Goal: Task Accomplishment & Management: Use online tool/utility

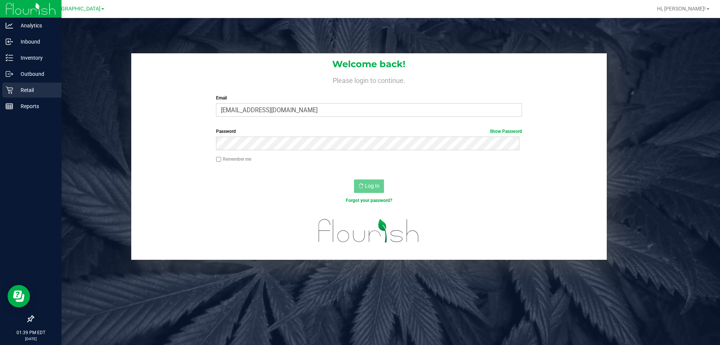
click at [13, 88] on p "Retail" at bounding box center [35, 90] width 45 height 9
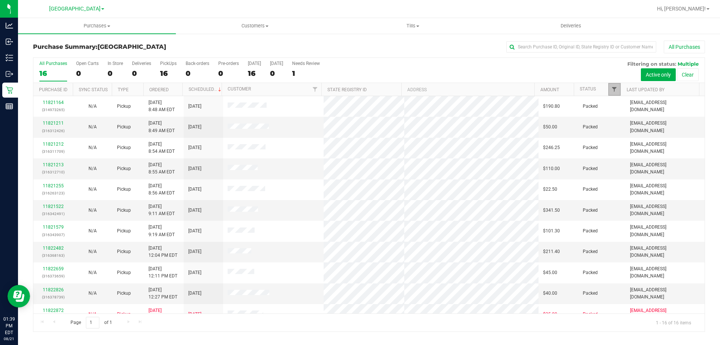
click at [614, 88] on span "Filter" at bounding box center [614, 89] width 6 height 6
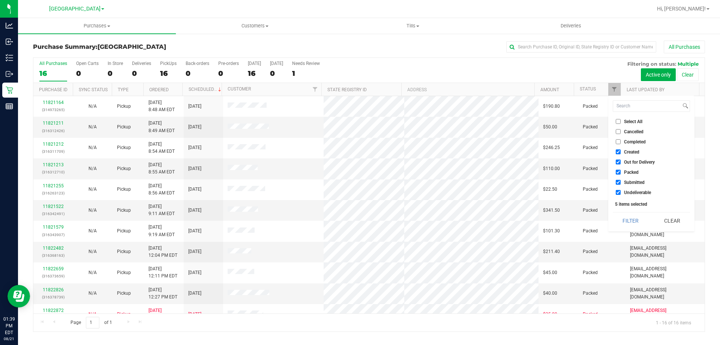
click at [632, 173] on span "Packed" at bounding box center [631, 172] width 15 height 5
click at [621, 173] on input "Packed" at bounding box center [618, 172] width 5 height 5
checkbox input "false"
click at [630, 161] on span "Out for Delivery" at bounding box center [639, 162] width 31 height 5
click at [621, 161] on input "Out for Delivery" at bounding box center [618, 161] width 5 height 5
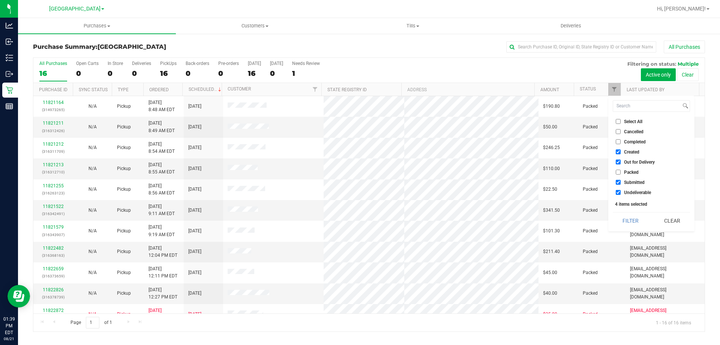
checkbox input "false"
click at [626, 152] on span "Created" at bounding box center [631, 152] width 15 height 5
click at [621, 152] on input "Created" at bounding box center [618, 151] width 5 height 5
checkbox input "false"
click at [635, 212] on div "Select All Cancelled Completed Created Out for Delivery Packed Submitted Undeli…" at bounding box center [651, 163] width 86 height 135
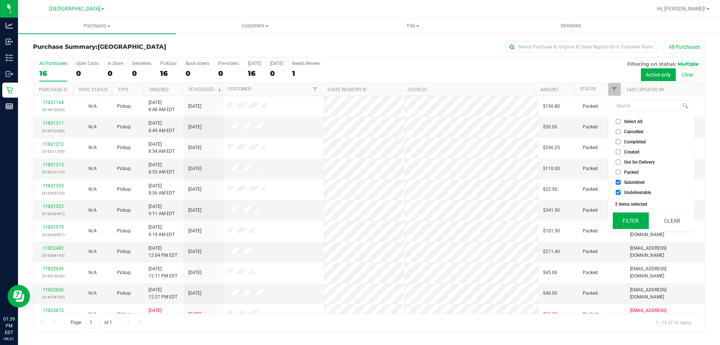
click at [633, 218] on button "Filter" at bounding box center [631, 220] width 36 height 17
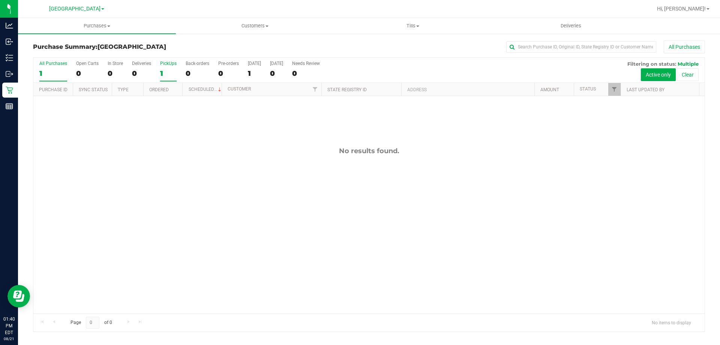
click at [161, 70] on div "1" at bounding box center [168, 73] width 17 height 9
click at [0, 0] on input "PickUps 1" at bounding box center [0, 0] width 0 height 0
click at [166, 64] on div "PickUps" at bounding box center [168, 63] width 17 height 5
click at [0, 0] on input "PickUps 0" at bounding box center [0, 0] width 0 height 0
click at [174, 72] on div "0" at bounding box center [168, 73] width 17 height 9
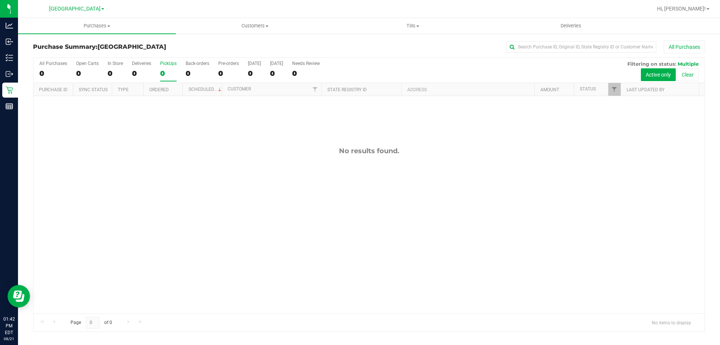
click at [0, 0] on input "PickUps 0" at bounding box center [0, 0] width 0 height 0
click at [168, 72] on div "0" at bounding box center [168, 73] width 17 height 9
click at [0, 0] on input "PickUps 0" at bounding box center [0, 0] width 0 height 0
click at [168, 63] on div "PickUps" at bounding box center [168, 63] width 17 height 5
click at [0, 0] on input "PickUps 0" at bounding box center [0, 0] width 0 height 0
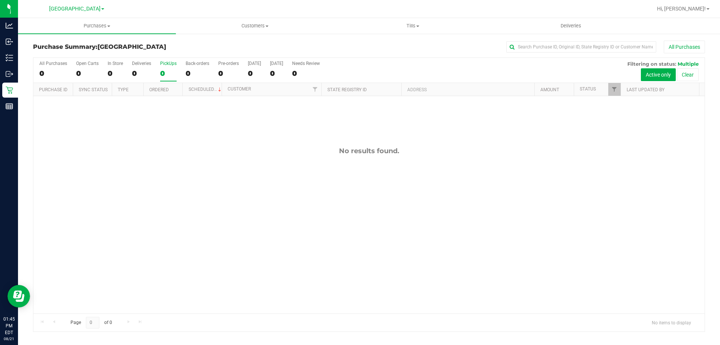
click at [164, 71] on div "0" at bounding box center [168, 73] width 17 height 9
click at [0, 0] on input "PickUps 0" at bounding box center [0, 0] width 0 height 0
click at [166, 71] on div "0" at bounding box center [168, 73] width 17 height 9
click at [0, 0] on input "PickUps 0" at bounding box center [0, 0] width 0 height 0
click at [168, 75] on div "0" at bounding box center [168, 73] width 17 height 9
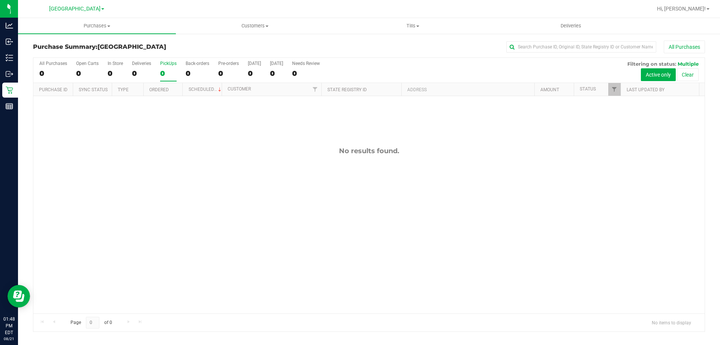
click at [0, 0] on input "PickUps 0" at bounding box center [0, 0] width 0 height 0
click at [159, 67] on div "All Purchases 0 Open Carts 0 In Store 0 Deliveries 0 PickUps 0 Back-orders 0 Pr…" at bounding box center [368, 70] width 671 height 25
click at [165, 69] on div "0" at bounding box center [168, 73] width 17 height 9
click at [0, 0] on input "PickUps 0" at bounding box center [0, 0] width 0 height 0
click at [165, 67] on label "PickUps 0" at bounding box center [168, 71] width 17 height 21
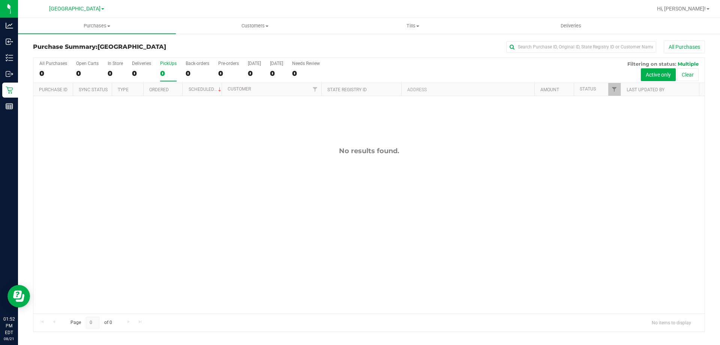
click at [0, 0] on input "PickUps 0" at bounding box center [0, 0] width 0 height 0
click at [161, 71] on div "0" at bounding box center [168, 73] width 17 height 9
click at [0, 0] on input "PickUps 0" at bounding box center [0, 0] width 0 height 0
click at [164, 70] on div "0" at bounding box center [168, 73] width 17 height 9
click at [0, 0] on input "PickUps 0" at bounding box center [0, 0] width 0 height 0
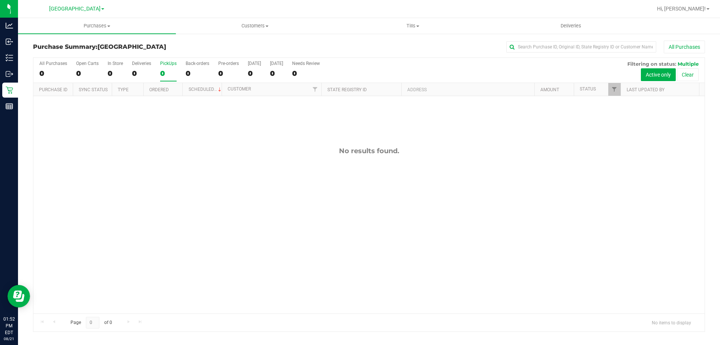
click at [166, 75] on div "0" at bounding box center [168, 73] width 17 height 9
click at [0, 0] on input "PickUps 0" at bounding box center [0, 0] width 0 height 0
click at [159, 75] on div "All Purchases 0 Open Carts 0 In Store 0 Deliveries 0 PickUps 0 Back-orders 0 Pr…" at bounding box center [368, 70] width 671 height 25
click at [170, 81] on label "PickUps 0" at bounding box center [168, 71] width 17 height 21
click at [0, 0] on input "PickUps 0" at bounding box center [0, 0] width 0 height 0
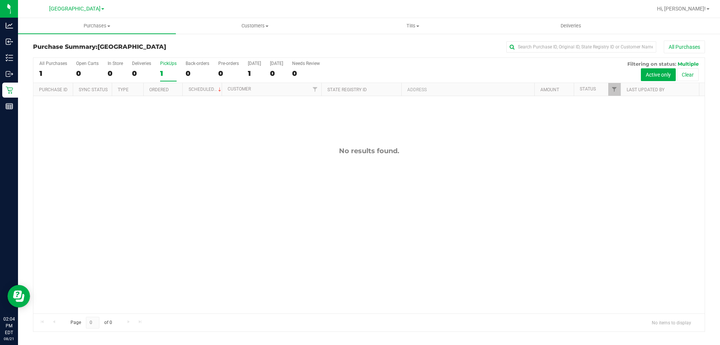
click at [160, 78] on label "PickUps 1" at bounding box center [168, 71] width 17 height 21
click at [0, 0] on input "PickUps 1" at bounding box center [0, 0] width 0 height 0
click at [167, 74] on div "0" at bounding box center [168, 73] width 17 height 9
click at [0, 0] on input "PickUps 0" at bounding box center [0, 0] width 0 height 0
click at [169, 65] on div "PickUps" at bounding box center [168, 63] width 17 height 5
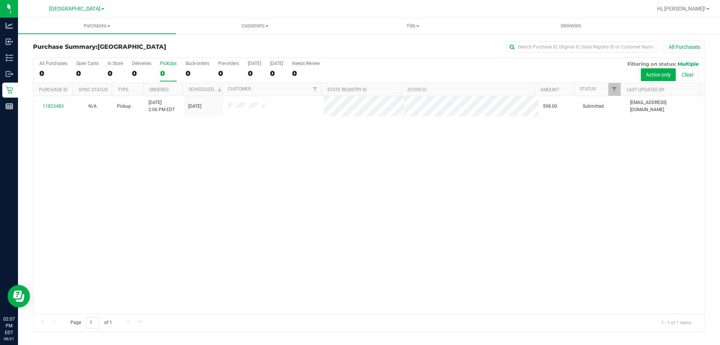
click at [0, 0] on input "PickUps 0" at bounding box center [0, 0] width 0 height 0
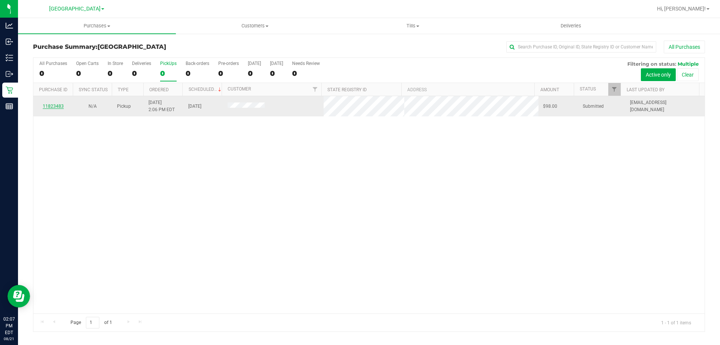
click at [47, 104] on link "11823483" at bounding box center [53, 106] width 21 height 5
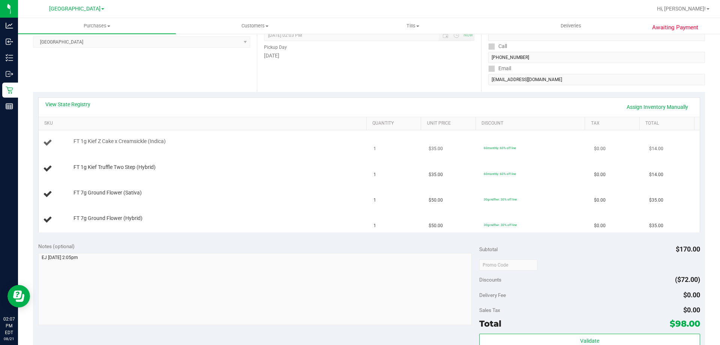
scroll to position [113, 0]
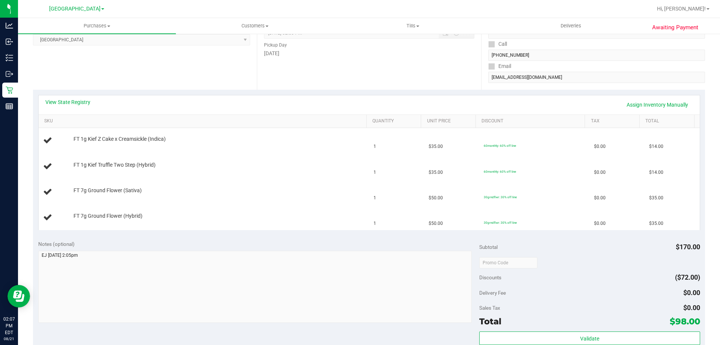
click at [74, 110] on div "View State Registry Assign Inventory Manually" at bounding box center [369, 104] width 648 height 13
click at [74, 107] on div "View State Registry Assign Inventory Manually" at bounding box center [369, 104] width 648 height 13
click at [77, 101] on link "View State Registry" at bounding box center [67, 102] width 45 height 8
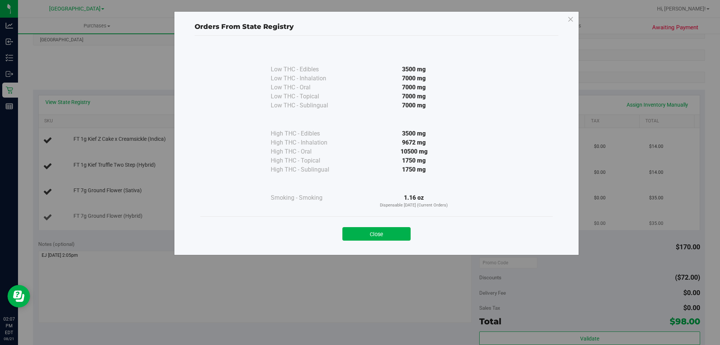
click at [406, 230] on button "Close" at bounding box center [376, 234] width 68 height 14
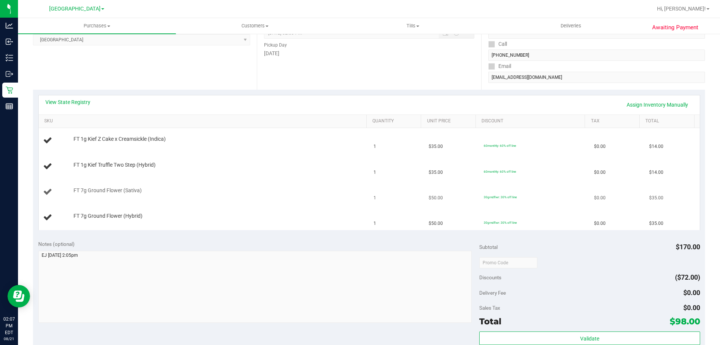
click at [517, 196] on td "30grndflwr: 30% off line" at bounding box center [534, 192] width 110 height 26
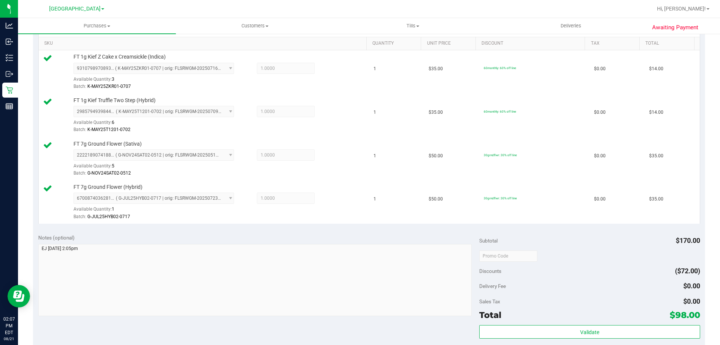
scroll to position [263, 0]
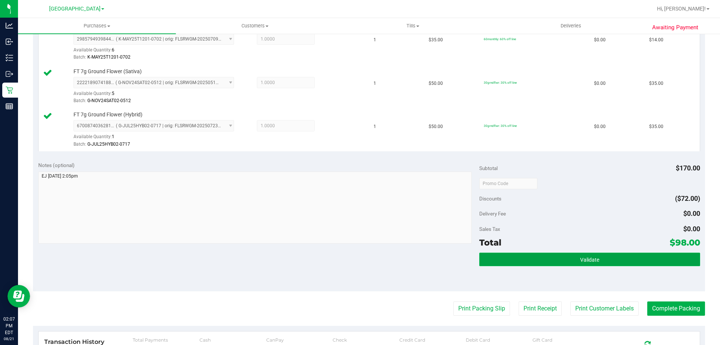
click at [549, 260] on button "Validate" at bounding box center [589, 259] width 221 height 14
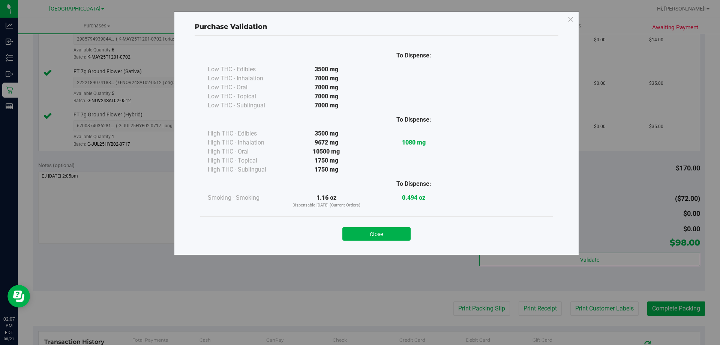
drag, startPoint x: 405, startPoint y: 234, endPoint x: 449, endPoint y: 288, distance: 69.9
click at [405, 234] on button "Close" at bounding box center [376, 234] width 68 height 14
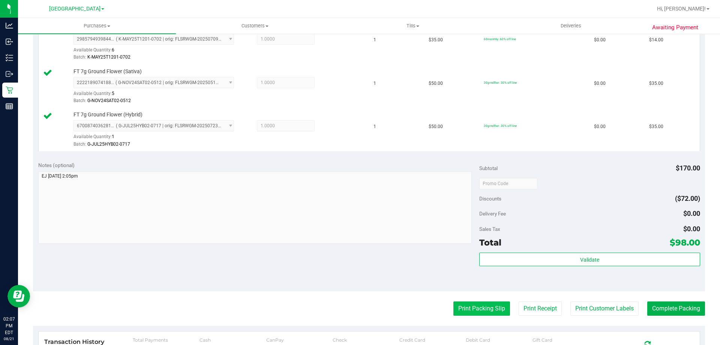
click at [488, 310] on button "Print Packing Slip" at bounding box center [481, 308] width 57 height 14
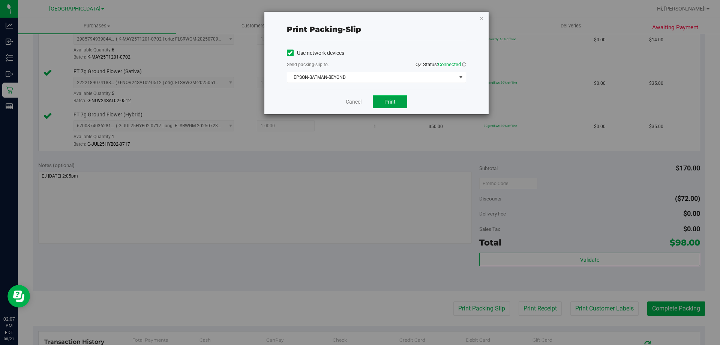
click at [394, 101] on span "Print" at bounding box center [389, 102] width 11 height 6
click at [381, 82] on span "EPSON-BATMAN-BEYOND" at bounding box center [371, 77] width 169 height 11
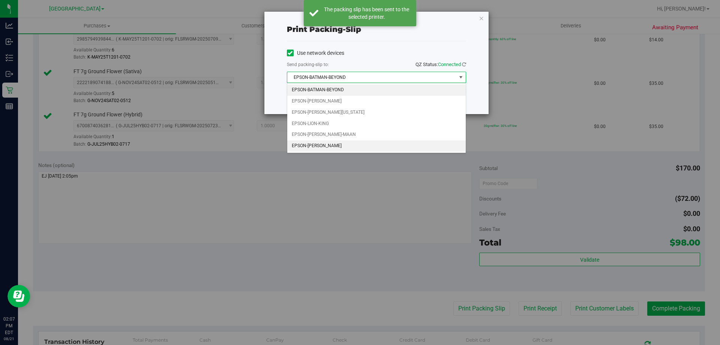
click at [363, 147] on li "EPSON-STEVIE-WONDER" at bounding box center [376, 145] width 179 height 11
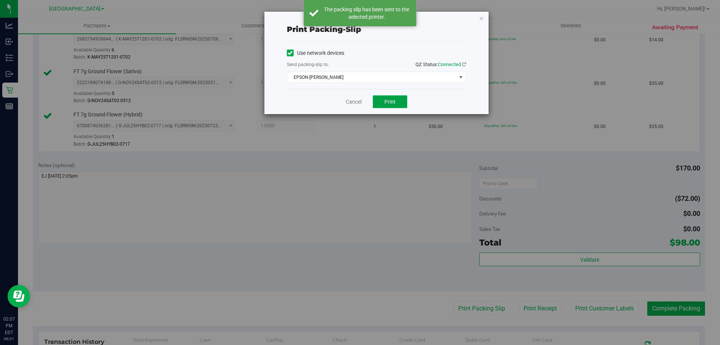
click at [384, 96] on button "Print" at bounding box center [390, 101] width 35 height 13
click at [351, 103] on link "Cancel" at bounding box center [350, 102] width 16 height 8
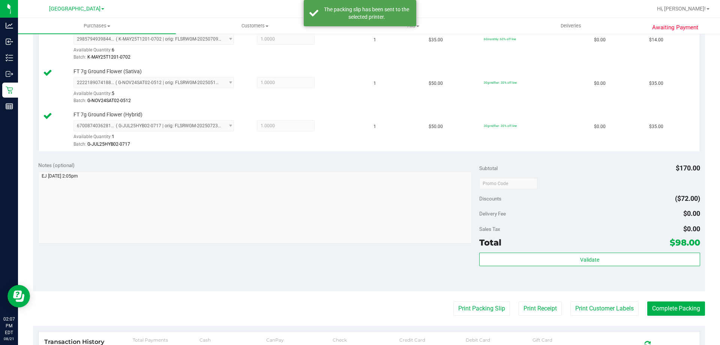
click at [568, 267] on div "Validate" at bounding box center [589, 269] width 221 height 34
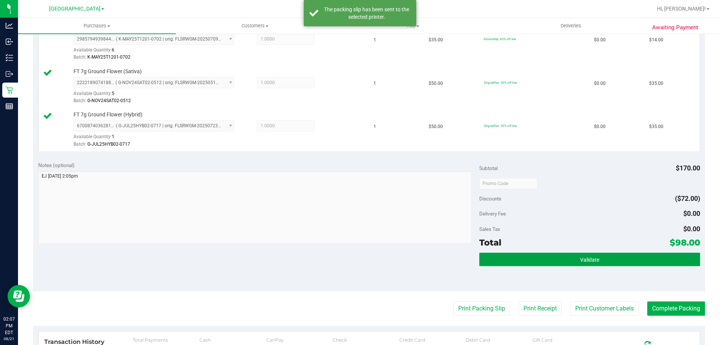
click at [569, 265] on button "Validate" at bounding box center [589, 259] width 221 height 14
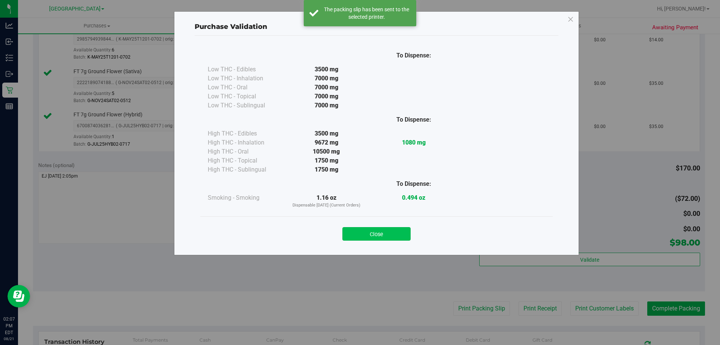
click at [401, 228] on button "Close" at bounding box center [376, 234] width 68 height 14
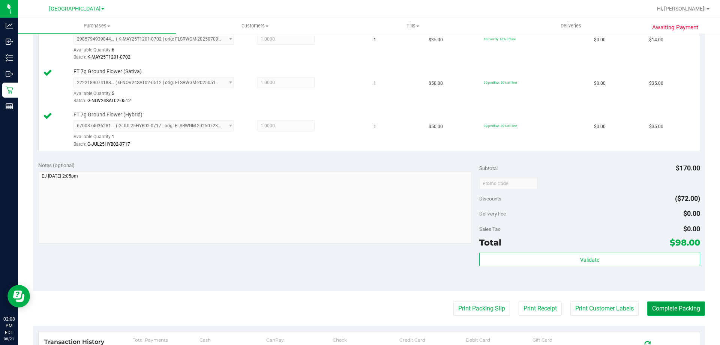
click at [659, 310] on button "Complete Packing" at bounding box center [676, 308] width 58 height 14
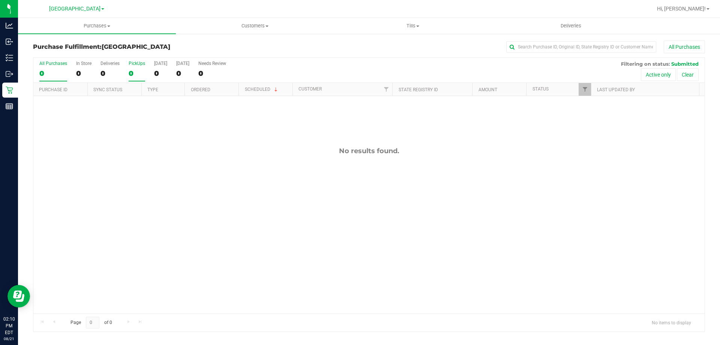
click at [133, 68] on label "PickUps 0" at bounding box center [137, 71] width 17 height 21
click at [0, 0] on input "PickUps 0" at bounding box center [0, 0] width 0 height 0
click at [138, 72] on div at bounding box center [368, 194] width 671 height 273
click at [140, 71] on div "0" at bounding box center [137, 73] width 17 height 9
click at [0, 0] on input "PickUps 0" at bounding box center [0, 0] width 0 height 0
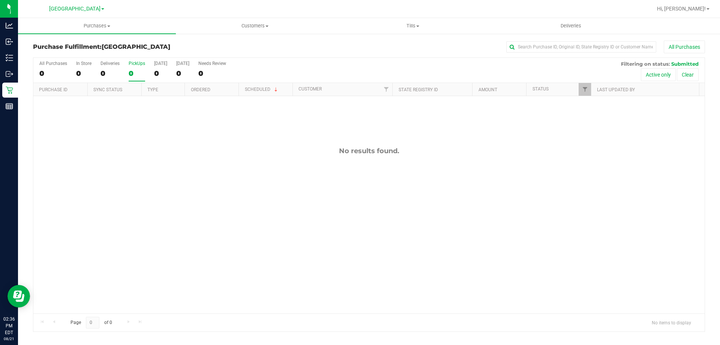
click at [134, 68] on label "PickUps 0" at bounding box center [137, 71] width 17 height 21
click at [0, 0] on input "PickUps 0" at bounding box center [0, 0] width 0 height 0
drag, startPoint x: 128, startPoint y: 71, endPoint x: 89, endPoint y: 16, distance: 67.2
click at [128, 70] on div "All Purchases 0 In Store 0 Deliveries 0 PickUps 0 Today 0 Tomorrow 0 Needs Revi…" at bounding box center [368, 70] width 671 height 25
click at [139, 70] on div "0" at bounding box center [137, 73] width 17 height 9
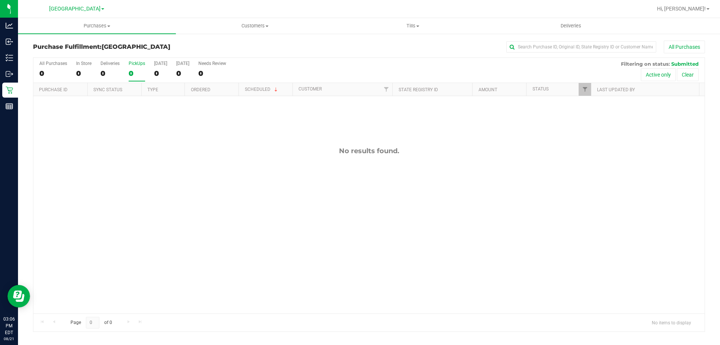
click at [0, 0] on input "PickUps 0" at bounding box center [0, 0] width 0 height 0
click at [136, 77] on div "0" at bounding box center [137, 73] width 17 height 9
click at [0, 0] on input "PickUps 0" at bounding box center [0, 0] width 0 height 0
click at [134, 71] on div "0" at bounding box center [137, 73] width 17 height 9
click at [0, 0] on input "PickUps 0" at bounding box center [0, 0] width 0 height 0
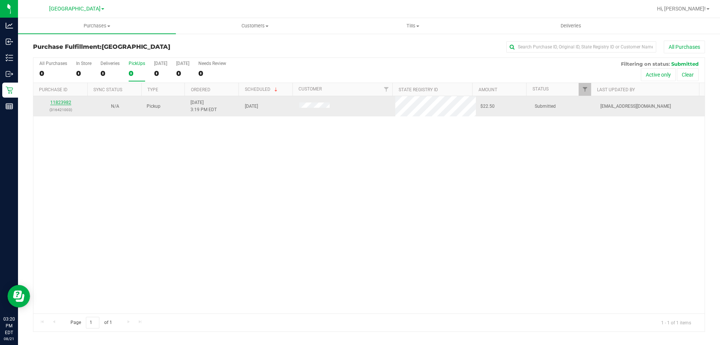
click at [57, 105] on link "11823982" at bounding box center [60, 102] width 21 height 5
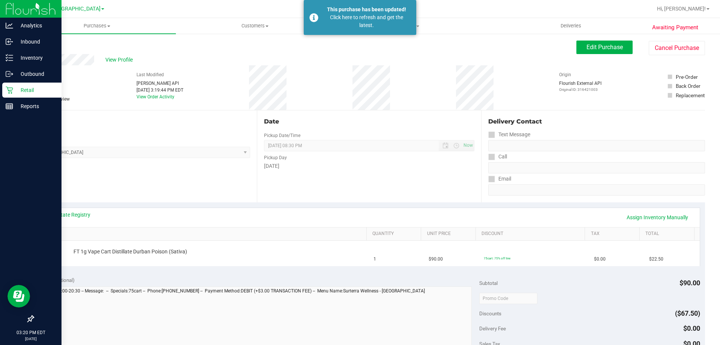
click at [17, 87] on p "Retail" at bounding box center [35, 90] width 45 height 9
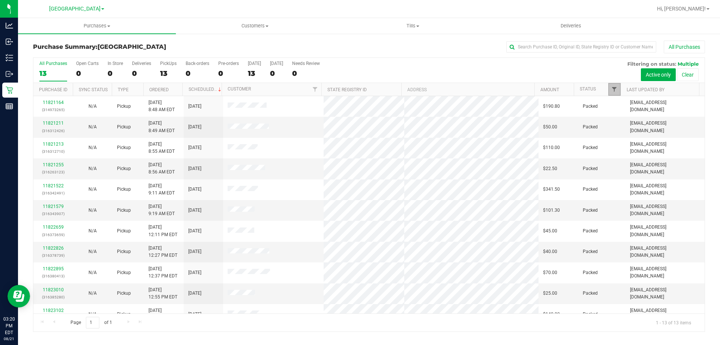
click at [612, 89] on span "Filter" at bounding box center [614, 89] width 6 height 6
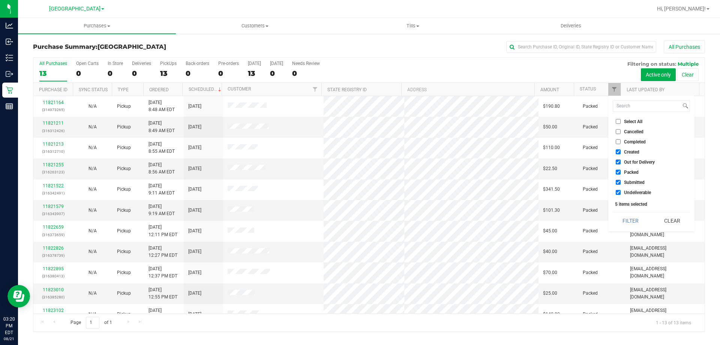
click at [629, 173] on span "Packed" at bounding box center [631, 172] width 15 height 5
click at [621, 173] on input "Packed" at bounding box center [618, 172] width 5 height 5
checkbox input "false"
click at [628, 164] on span "Out for Delivery" at bounding box center [639, 162] width 31 height 5
click at [621, 164] on input "Out for Delivery" at bounding box center [618, 161] width 5 height 5
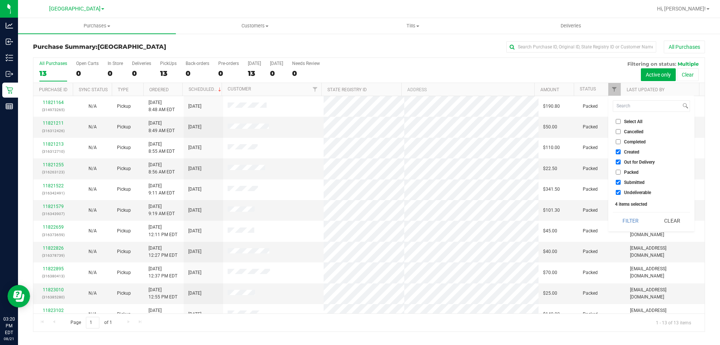
checkbox input "false"
click at [629, 153] on span "Created" at bounding box center [631, 152] width 15 height 5
click at [621, 153] on input "Created" at bounding box center [618, 151] width 5 height 5
checkbox input "false"
click at [636, 223] on button "Filter" at bounding box center [631, 220] width 36 height 17
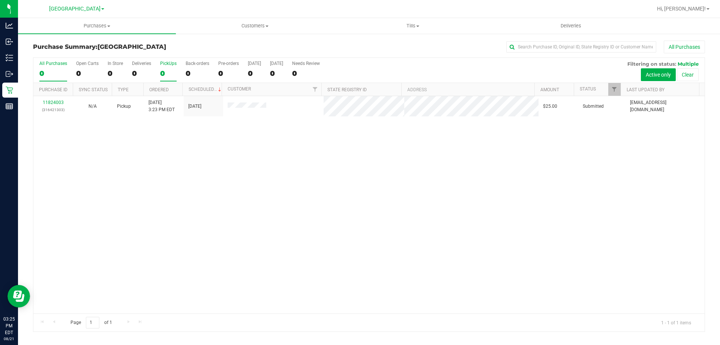
click at [164, 71] on div "0" at bounding box center [168, 73] width 17 height 9
click at [0, 0] on input "PickUps 0" at bounding box center [0, 0] width 0 height 0
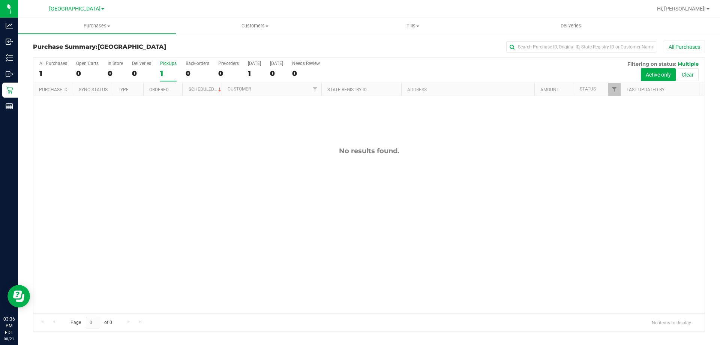
click at [161, 70] on div "1" at bounding box center [168, 73] width 17 height 9
click at [0, 0] on input "PickUps 1" at bounding box center [0, 0] width 0 height 0
click at [173, 69] on div "0" at bounding box center [168, 73] width 17 height 9
click at [0, 0] on input "PickUps 0" at bounding box center [0, 0] width 0 height 0
click at [158, 63] on div "All Purchases 0 Open Carts 0 In Store 0 Deliveries 0 PickUps 0 Back-orders 0 Pr…" at bounding box center [368, 61] width 671 height 6
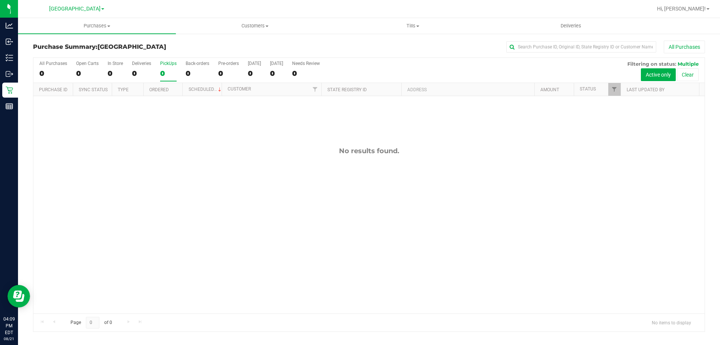
click at [165, 69] on div "0" at bounding box center [168, 73] width 17 height 9
click at [0, 0] on input "PickUps 0" at bounding box center [0, 0] width 0 height 0
click at [168, 68] on label "PickUps 0" at bounding box center [168, 71] width 17 height 21
click at [0, 0] on input "PickUps 0" at bounding box center [0, 0] width 0 height 0
click at [171, 71] on div "0" at bounding box center [168, 73] width 17 height 9
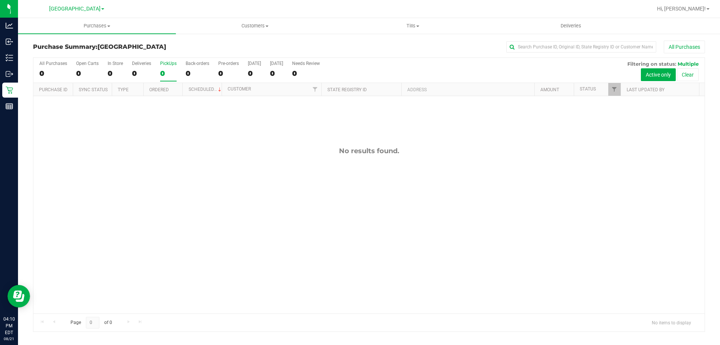
click at [0, 0] on input "PickUps 0" at bounding box center [0, 0] width 0 height 0
click at [165, 67] on label "PickUps 0" at bounding box center [168, 71] width 17 height 21
click at [0, 0] on input "PickUps 0" at bounding box center [0, 0] width 0 height 0
click at [164, 70] on div "0" at bounding box center [168, 73] width 17 height 9
click at [0, 0] on input "PickUps 0" at bounding box center [0, 0] width 0 height 0
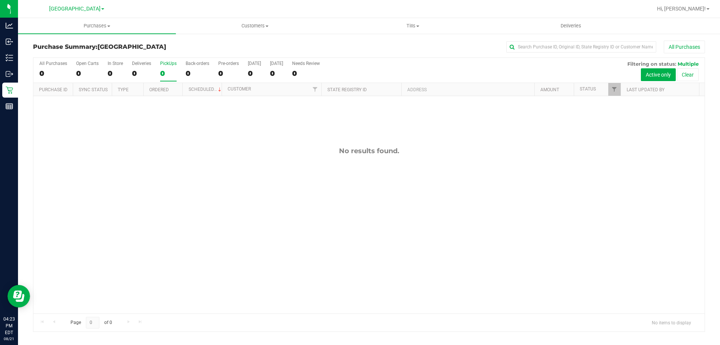
click at [168, 71] on div "0" at bounding box center [168, 73] width 17 height 9
click at [0, 0] on input "PickUps 0" at bounding box center [0, 0] width 0 height 0
click at [170, 71] on div "0" at bounding box center [168, 73] width 17 height 9
click at [0, 0] on input "PickUps 0" at bounding box center [0, 0] width 0 height 0
click at [174, 75] on div "0" at bounding box center [168, 73] width 17 height 9
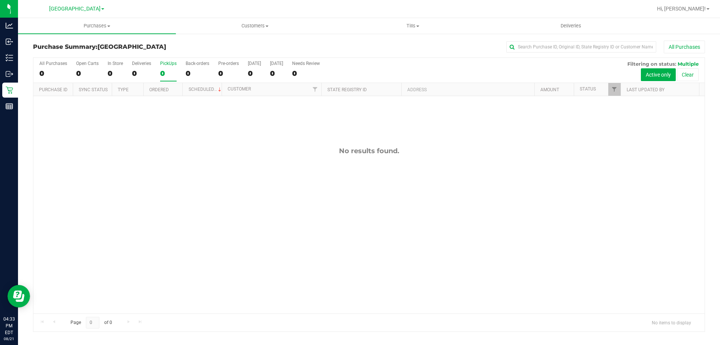
click at [0, 0] on input "PickUps 0" at bounding box center [0, 0] width 0 height 0
click at [159, 68] on div "All Purchases 0 Open Carts 0 In Store 0 Deliveries 0 PickUps 0 Back-orders 0 Pr…" at bounding box center [368, 70] width 671 height 25
click at [166, 68] on label "PickUps 0" at bounding box center [168, 71] width 17 height 21
click at [0, 0] on input "PickUps 0" at bounding box center [0, 0] width 0 height 0
click at [167, 74] on div "0" at bounding box center [168, 73] width 17 height 9
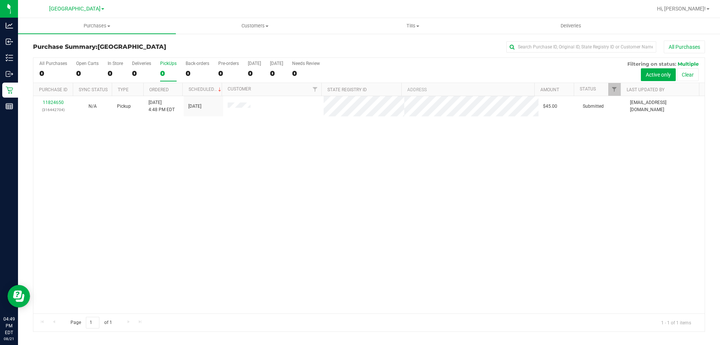
click at [0, 0] on input "PickUps 0" at bounding box center [0, 0] width 0 height 0
click at [159, 66] on div "All Purchases 1 Open Carts 0 In Store 0 Deliveries 0 PickUps 1 Back-orders 0 Pr…" at bounding box center [368, 70] width 671 height 25
click at [161, 67] on label "PickUps 1" at bounding box center [168, 71] width 17 height 21
click at [0, 0] on input "PickUps 1" at bounding box center [0, 0] width 0 height 0
click at [170, 71] on div "0" at bounding box center [168, 73] width 17 height 9
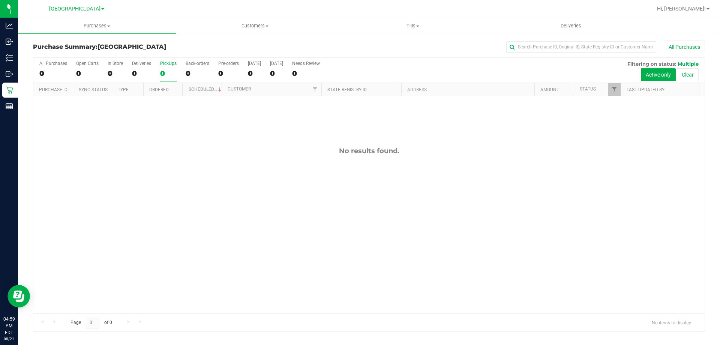
click at [0, 0] on input "PickUps 0" at bounding box center [0, 0] width 0 height 0
click at [165, 71] on div "0" at bounding box center [168, 73] width 17 height 9
click at [0, 0] on input "PickUps 0" at bounding box center [0, 0] width 0 height 0
click at [165, 77] on div "0" at bounding box center [168, 73] width 17 height 9
click at [0, 0] on input "PickUps 0" at bounding box center [0, 0] width 0 height 0
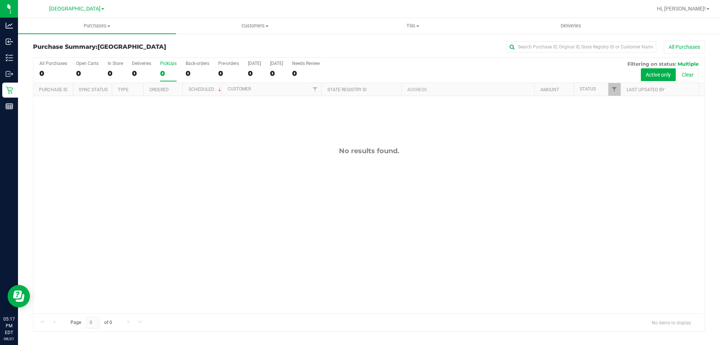
click at [162, 74] on div "0" at bounding box center [168, 73] width 17 height 9
click at [0, 0] on input "PickUps 0" at bounding box center [0, 0] width 0 height 0
click at [162, 68] on label "PickUps 0" at bounding box center [168, 71] width 17 height 21
click at [0, 0] on input "PickUps 0" at bounding box center [0, 0] width 0 height 0
click at [173, 71] on div "0" at bounding box center [168, 73] width 17 height 9
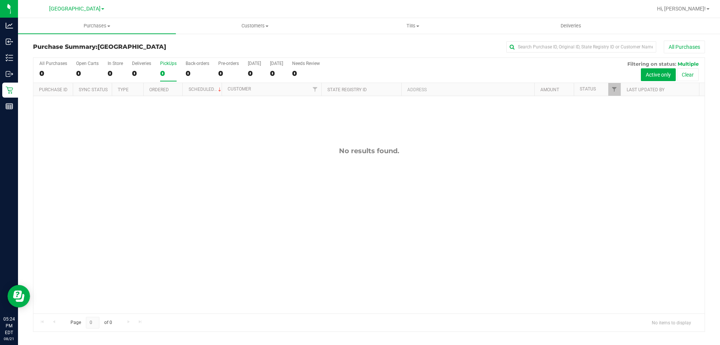
click at [0, 0] on input "PickUps 0" at bounding box center [0, 0] width 0 height 0
click at [168, 70] on div "0" at bounding box center [168, 73] width 17 height 9
click at [0, 0] on input "PickUps 0" at bounding box center [0, 0] width 0 height 0
click at [166, 81] on label "PickUps 0" at bounding box center [168, 71] width 17 height 21
click at [0, 0] on input "PickUps 0" at bounding box center [0, 0] width 0 height 0
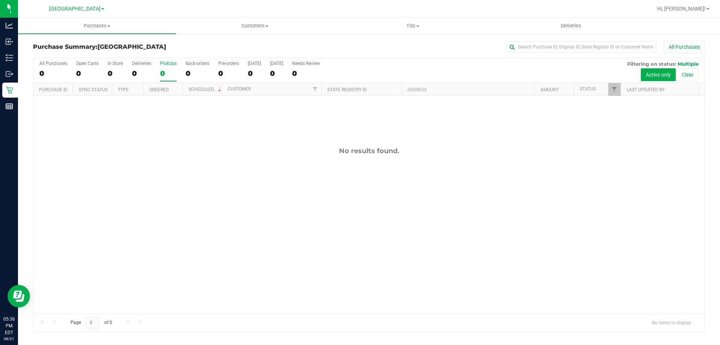
click at [158, 71] on div "All Purchases 0 Open Carts 0 In Store 0 Deliveries 0 PickUps 0 Back-orders 0 Pr…" at bounding box center [368, 70] width 671 height 25
click at [166, 69] on div "0" at bounding box center [168, 73] width 17 height 9
click at [0, 0] on input "PickUps 0" at bounding box center [0, 0] width 0 height 0
click at [161, 70] on div "0" at bounding box center [168, 73] width 17 height 9
click at [0, 0] on input "PickUps 0" at bounding box center [0, 0] width 0 height 0
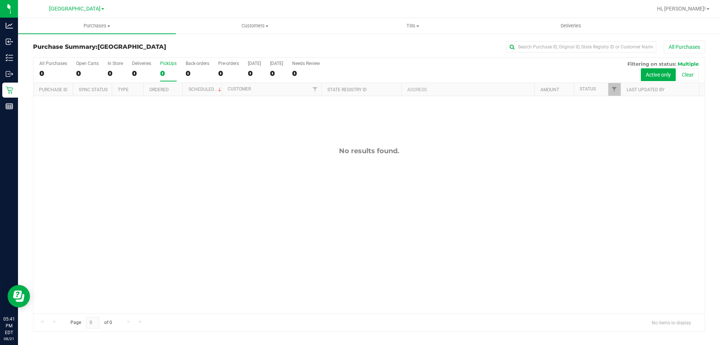
click at [176, 69] on div "0" at bounding box center [168, 73] width 17 height 9
click at [0, 0] on input "PickUps 0" at bounding box center [0, 0] width 0 height 0
click at [700, 46] on button "All Purchases" at bounding box center [684, 47] width 41 height 13
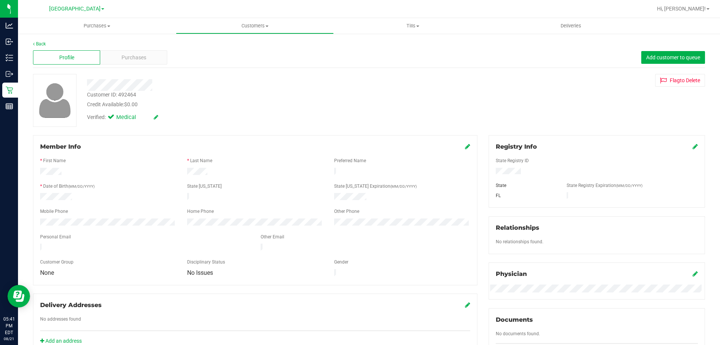
click at [130, 95] on div "Customer ID: 492464" at bounding box center [111, 95] width 49 height 8
copy div "492464"
click at [206, 105] on div "Credit Available: $0.00" at bounding box center [252, 105] width 330 height 8
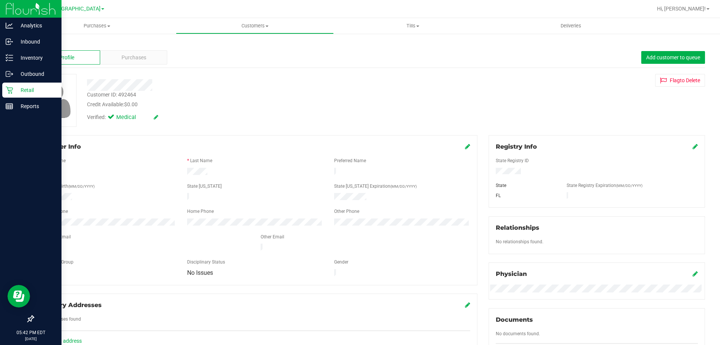
click at [16, 89] on p "Retail" at bounding box center [35, 90] width 45 height 9
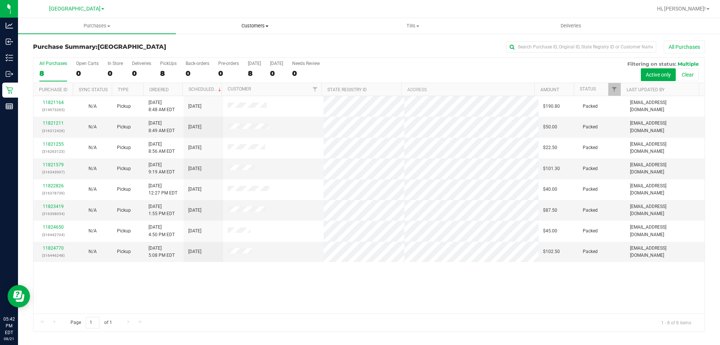
click at [257, 20] on uib-tab-heading "Customers All customers Add a new customer All physicians" at bounding box center [254, 25] width 157 height 15
click at [235, 47] on li "All customers" at bounding box center [255, 45] width 158 height 9
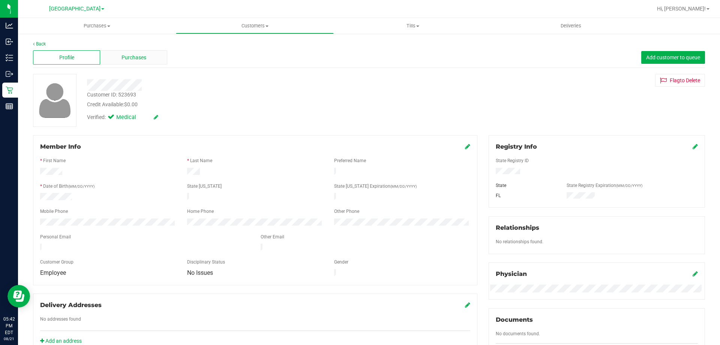
click at [126, 55] on span "Purchases" at bounding box center [134, 58] width 25 height 8
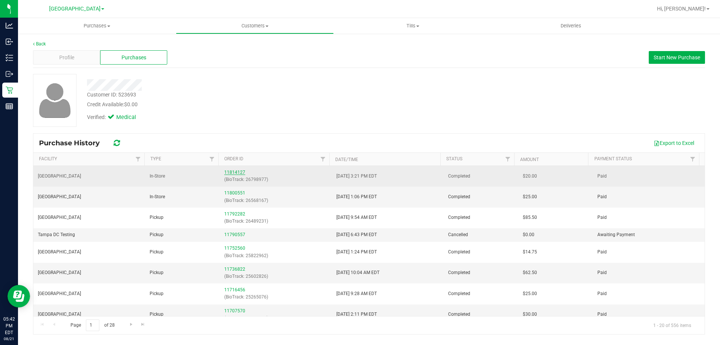
click at [236, 172] on link "11814127" at bounding box center [234, 172] width 21 height 5
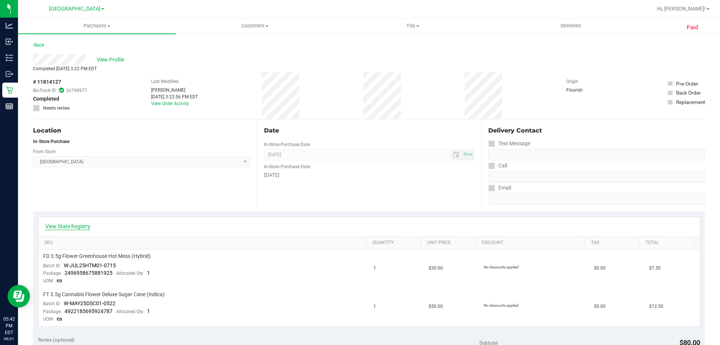
click at [85, 225] on link "View State Registry" at bounding box center [67, 226] width 45 height 8
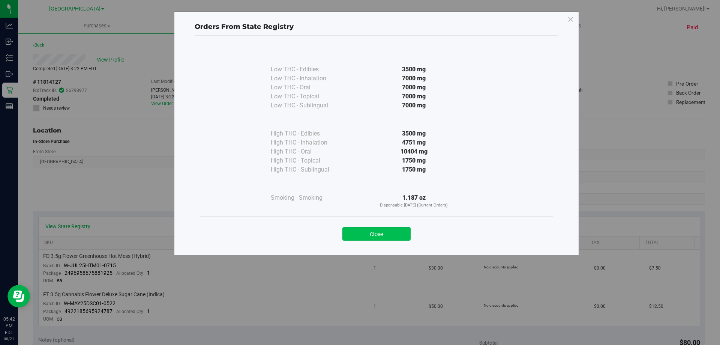
click at [389, 238] on button "Close" at bounding box center [376, 234] width 68 height 14
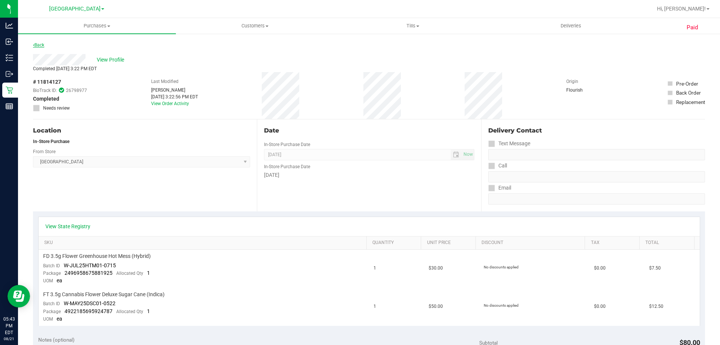
click at [43, 45] on link "Back" at bounding box center [38, 44] width 11 height 5
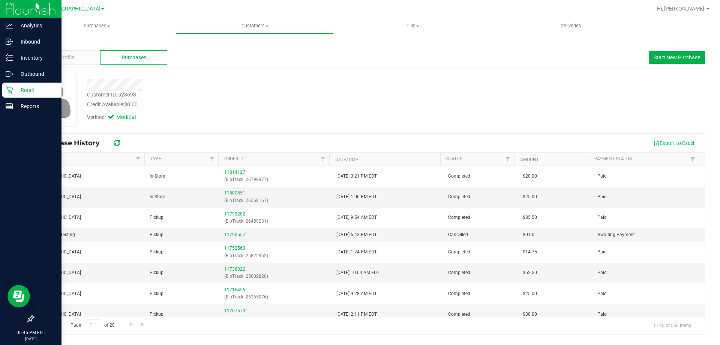
click at [10, 92] on icon at bounding box center [10, 90] width 8 height 8
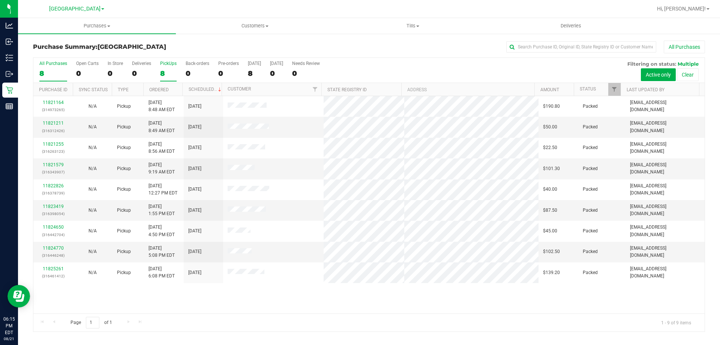
click at [173, 72] on div "8" at bounding box center [168, 73] width 17 height 9
click at [0, 0] on input "PickUps 8" at bounding box center [0, 0] width 0 height 0
click at [53, 209] on link "11823419" at bounding box center [53, 206] width 21 height 5
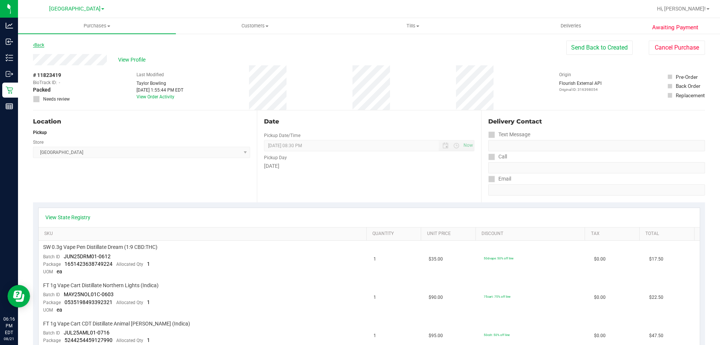
click at [43, 46] on link "Back" at bounding box center [38, 44] width 11 height 5
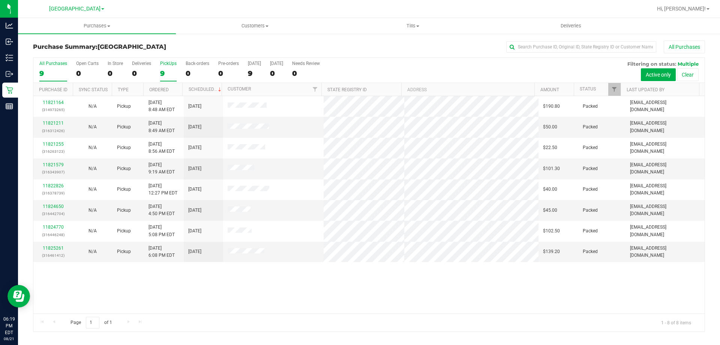
click at [165, 71] on div "9" at bounding box center [168, 73] width 17 height 9
click at [0, 0] on input "PickUps 9" at bounding box center [0, 0] width 0 height 0
click at [167, 69] on div "8" at bounding box center [168, 73] width 17 height 9
click at [0, 0] on input "PickUps 8" at bounding box center [0, 0] width 0 height 0
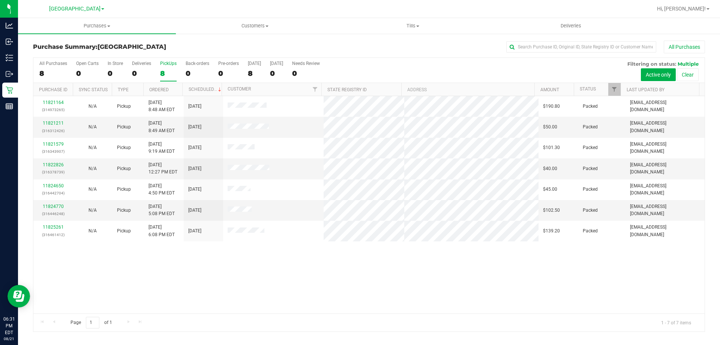
click at [168, 72] on div "8" at bounding box center [168, 73] width 17 height 9
click at [0, 0] on input "PickUps 8" at bounding box center [0, 0] width 0 height 0
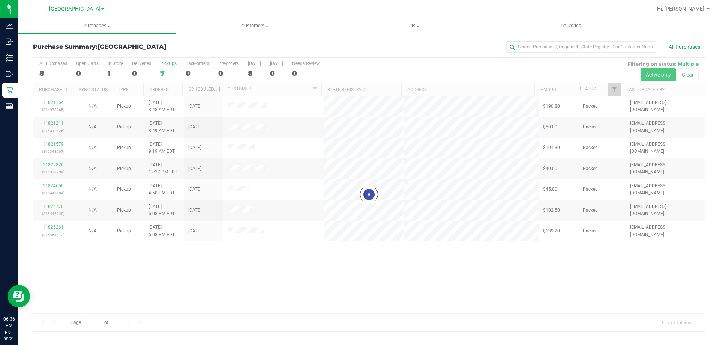
click at [165, 75] on div at bounding box center [368, 194] width 671 height 273
click at [173, 81] on div at bounding box center [368, 194] width 671 height 273
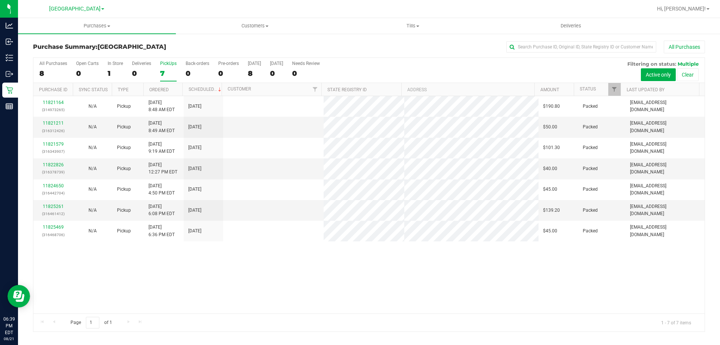
click at [169, 76] on div "7" at bounding box center [168, 73] width 17 height 9
click at [0, 0] on input "PickUps 7" at bounding box center [0, 0] width 0 height 0
click at [118, 69] on div "1" at bounding box center [115, 73] width 15 height 9
click at [0, 0] on input "In Store 1" at bounding box center [0, 0] width 0 height 0
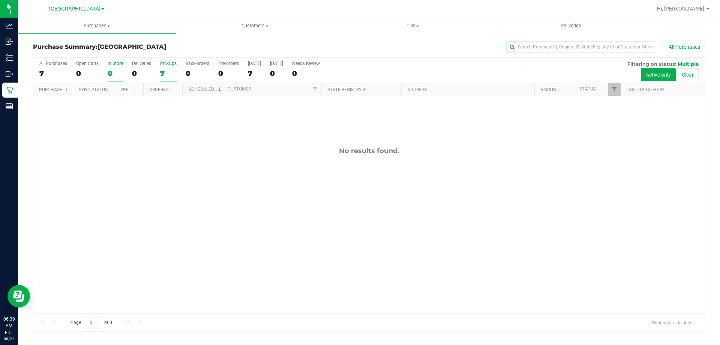
click at [167, 70] on div "7" at bounding box center [168, 73] width 17 height 9
click at [0, 0] on input "PickUps 7" at bounding box center [0, 0] width 0 height 0
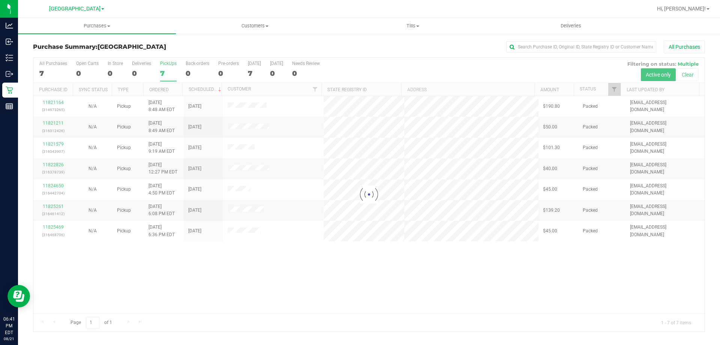
click at [167, 78] on div at bounding box center [368, 194] width 671 height 273
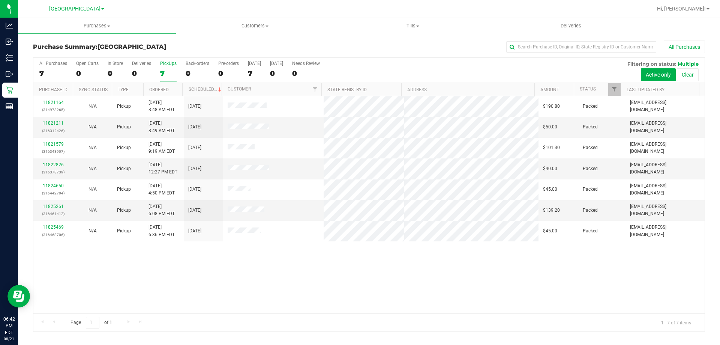
click at [158, 72] on div "All Purchases 7 Open Carts 0 In Store 0 Deliveries 0 PickUps 7 Back-orders 0 Pr…" at bounding box center [368, 70] width 671 height 25
click at [162, 73] on div "7" at bounding box center [168, 73] width 17 height 9
click at [0, 0] on input "PickUps 7" at bounding box center [0, 0] width 0 height 0
click at [169, 75] on div "7" at bounding box center [168, 73] width 17 height 9
click at [0, 0] on input "PickUps 7" at bounding box center [0, 0] width 0 height 0
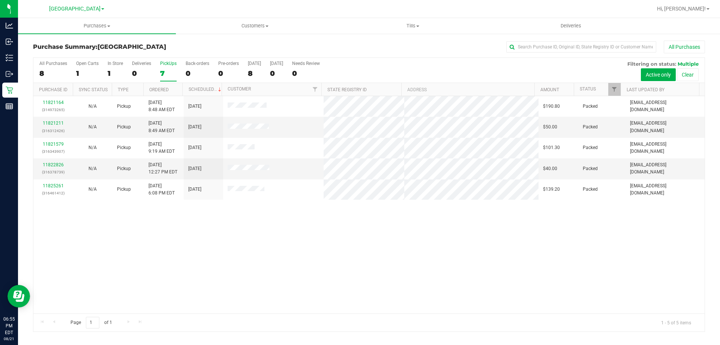
click at [167, 74] on div "7" at bounding box center [168, 73] width 17 height 9
click at [0, 0] on input "PickUps 7" at bounding box center [0, 0] width 0 height 0
click at [161, 76] on div "5" at bounding box center [168, 73] width 17 height 9
click at [0, 0] on input "PickUps 5" at bounding box center [0, 0] width 0 height 0
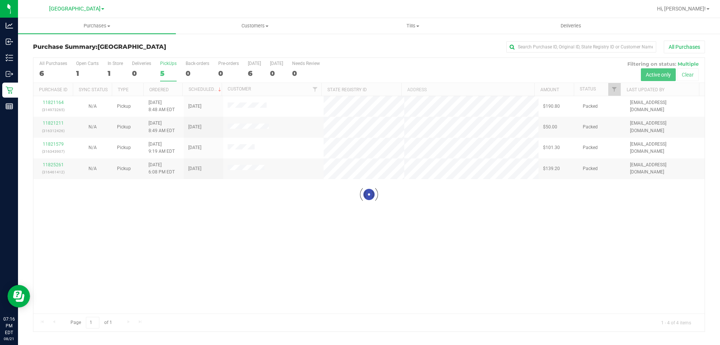
click at [167, 71] on div at bounding box center [368, 194] width 671 height 273
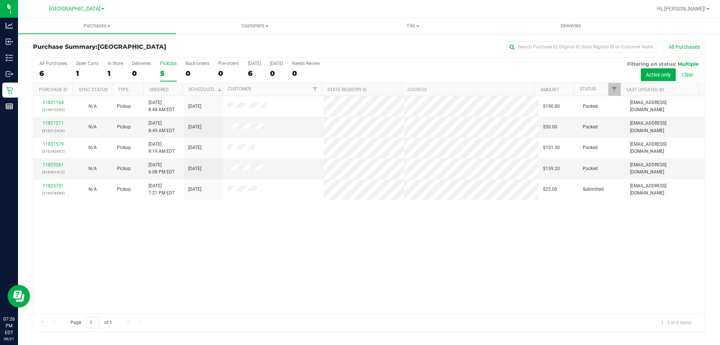
click at [173, 71] on div "5" at bounding box center [168, 73] width 17 height 9
click at [0, 0] on input "PickUps 5" at bounding box center [0, 0] width 0 height 0
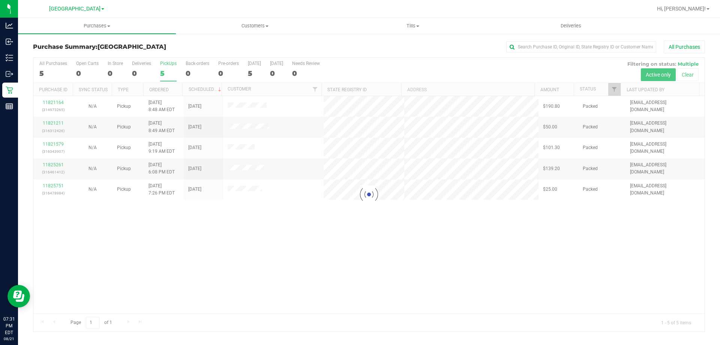
click at [168, 79] on div at bounding box center [368, 194] width 671 height 273
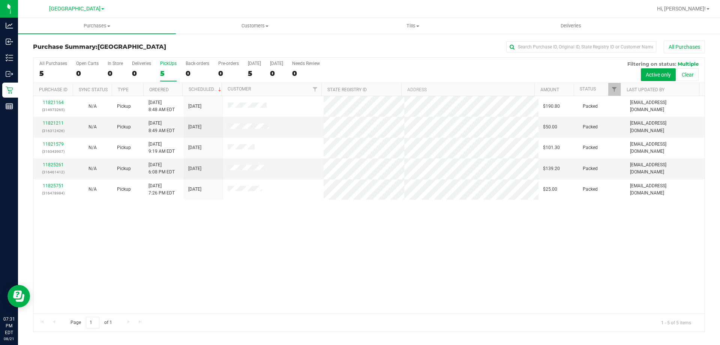
click at [169, 74] on div "5" at bounding box center [168, 73] width 17 height 9
click at [0, 0] on input "PickUps 5" at bounding box center [0, 0] width 0 height 0
click at [162, 67] on label "PickUps 5" at bounding box center [168, 71] width 17 height 21
click at [0, 0] on input "PickUps 5" at bounding box center [0, 0] width 0 height 0
click at [162, 68] on label "PickUps 5" at bounding box center [168, 71] width 17 height 21
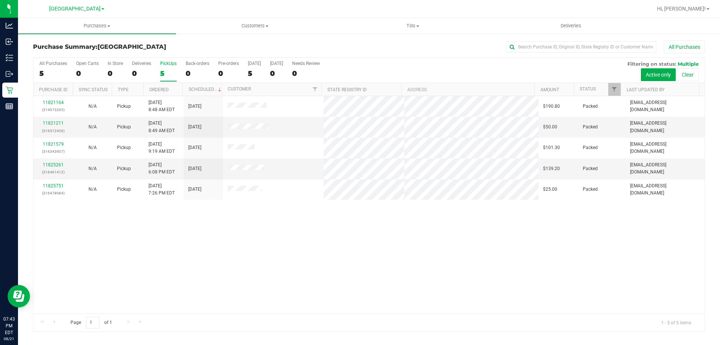
click at [0, 0] on input "PickUps 5" at bounding box center [0, 0] width 0 height 0
click at [169, 68] on label "PickUps 5" at bounding box center [168, 71] width 17 height 21
click at [0, 0] on input "PickUps 5" at bounding box center [0, 0] width 0 height 0
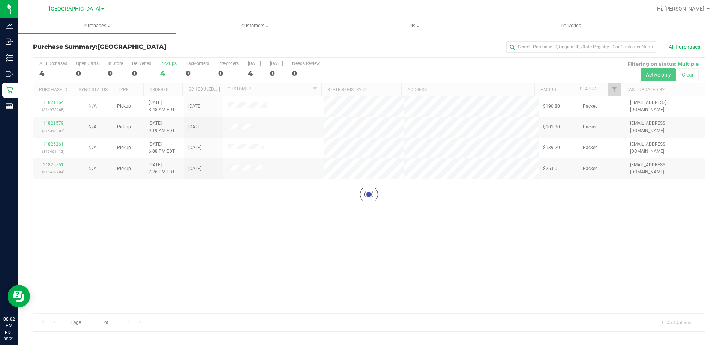
click at [170, 69] on div at bounding box center [368, 194] width 671 height 273
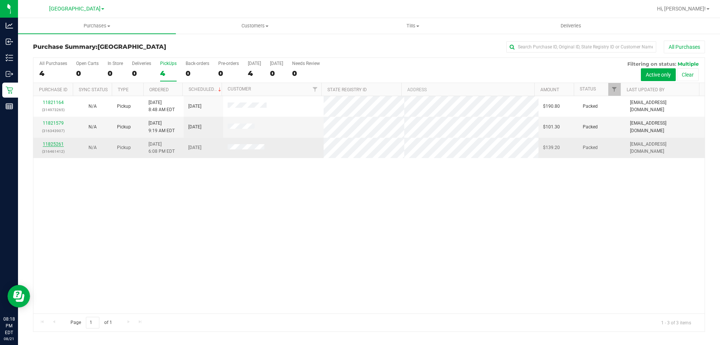
click at [48, 144] on link "11825261" at bounding box center [53, 143] width 21 height 5
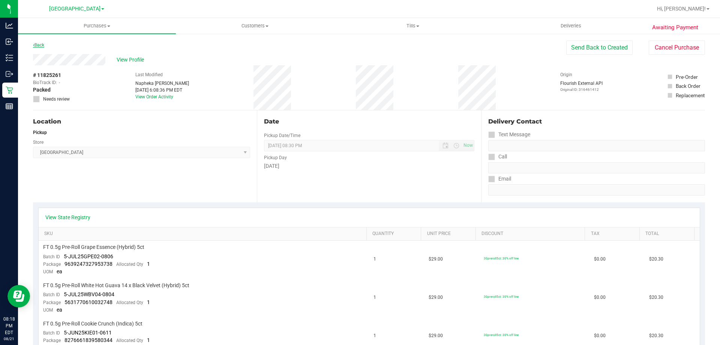
click at [38, 47] on link "Back" at bounding box center [38, 44] width 11 height 5
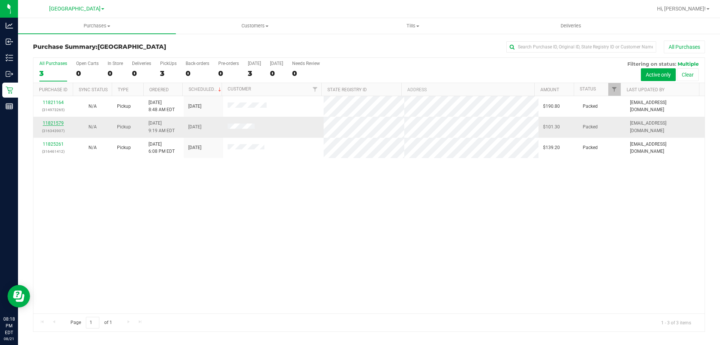
click at [51, 122] on link "11821579" at bounding box center [53, 122] width 21 height 5
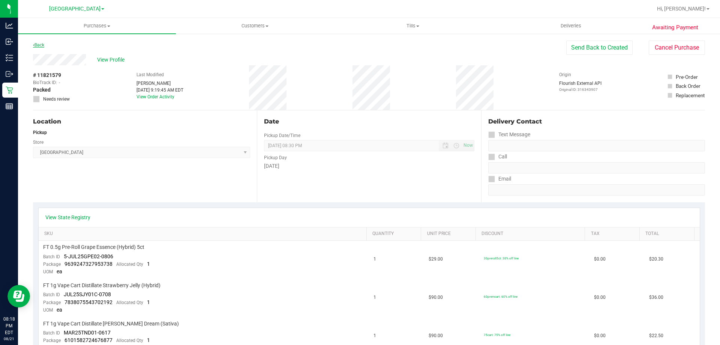
click at [43, 44] on link "Back" at bounding box center [38, 44] width 11 height 5
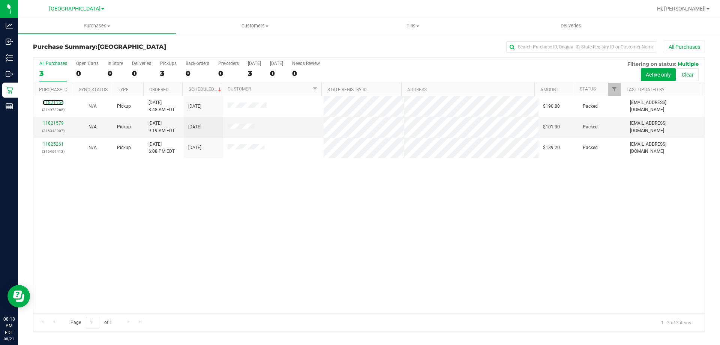
click at [53, 104] on link "11821164" at bounding box center [53, 102] width 21 height 5
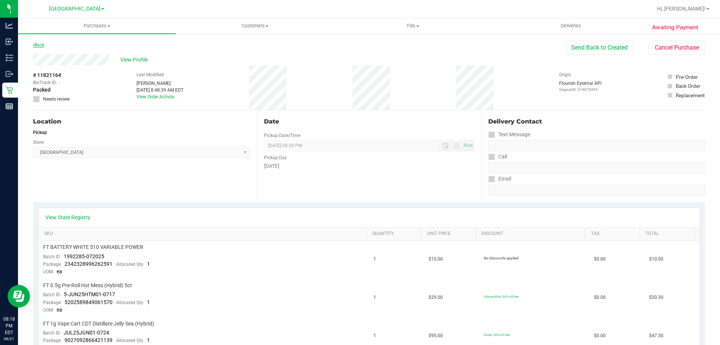
click at [41, 45] on link "Back" at bounding box center [38, 44] width 11 height 5
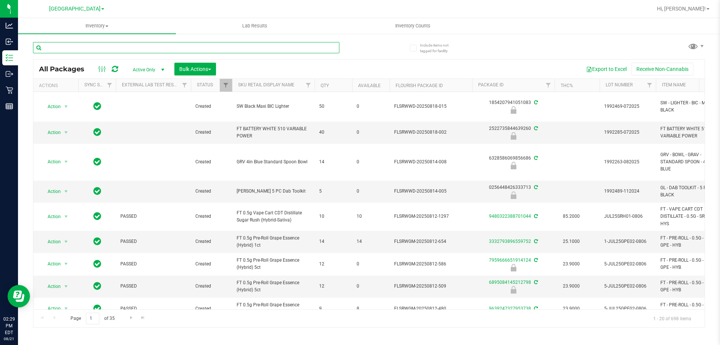
click at [154, 52] on input "text" at bounding box center [186, 47] width 306 height 11
type input "4832362123254363"
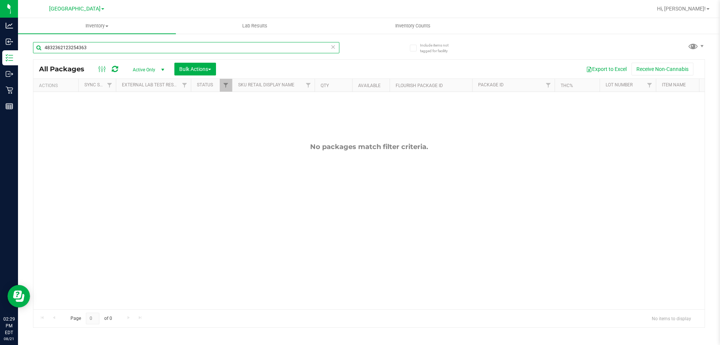
click at [154, 52] on input "4832362123254363" at bounding box center [186, 47] width 306 height 11
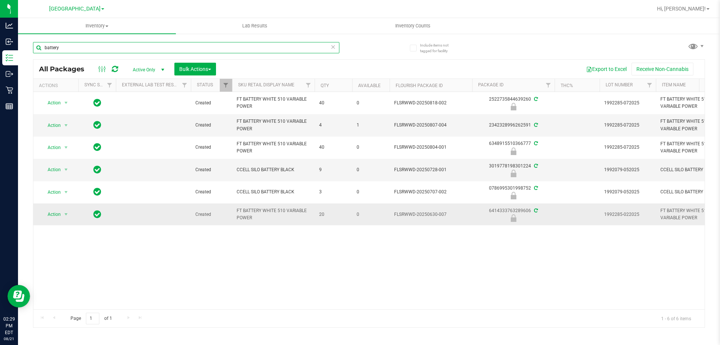
type input "battery"
click at [47, 214] on span "Action" at bounding box center [51, 214] width 20 height 11
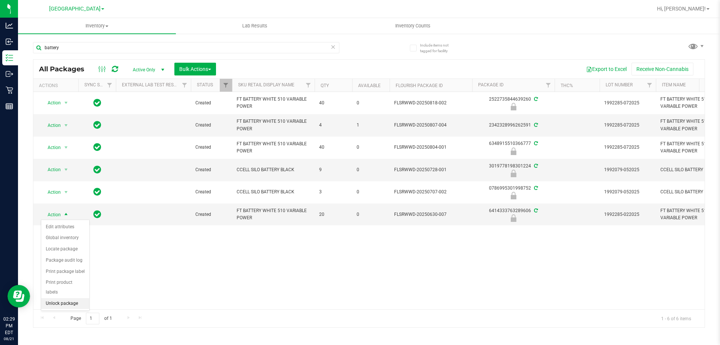
click at [73, 298] on li "Unlock package" at bounding box center [65, 303] width 48 height 11
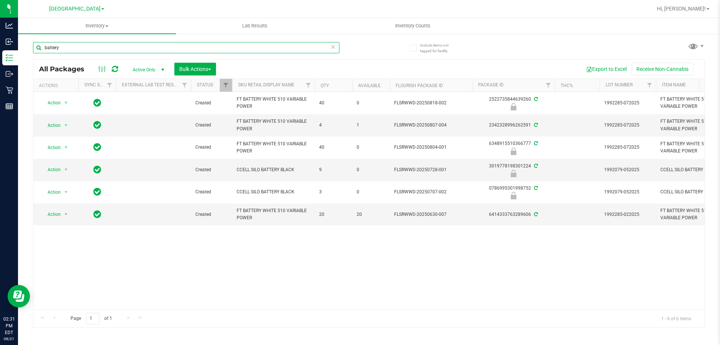
click at [226, 47] on input "battery" at bounding box center [186, 47] width 306 height 11
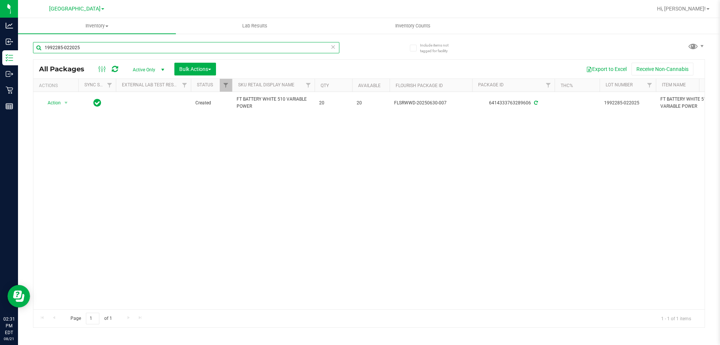
click at [207, 47] on input "1992285-022025" at bounding box center [186, 47] width 306 height 11
type input "1"
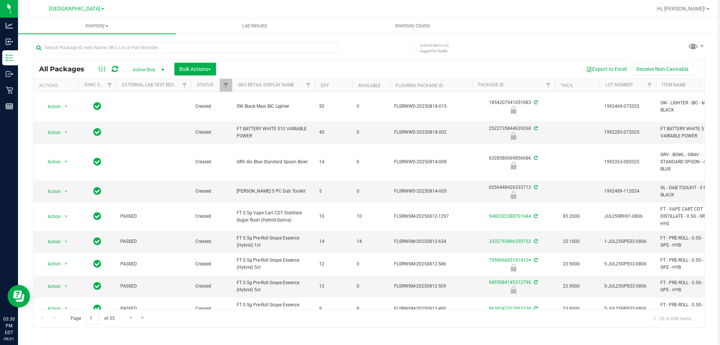
click at [147, 47] on input "text" at bounding box center [186, 47] width 306 height 11
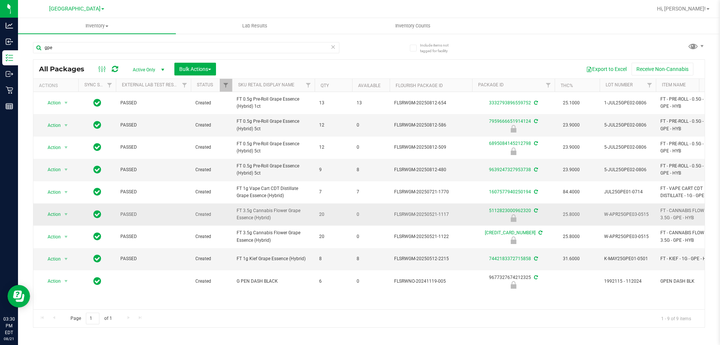
click at [277, 218] on span "FT 3.5g Cannabis Flower Grape Essence (Hybrid)" at bounding box center [274, 214] width 74 height 14
copy tr "FT 3.5g Cannabis Flower Grape Essence (Hybrid)"
click at [179, 47] on input "gpe" at bounding box center [186, 47] width 306 height 11
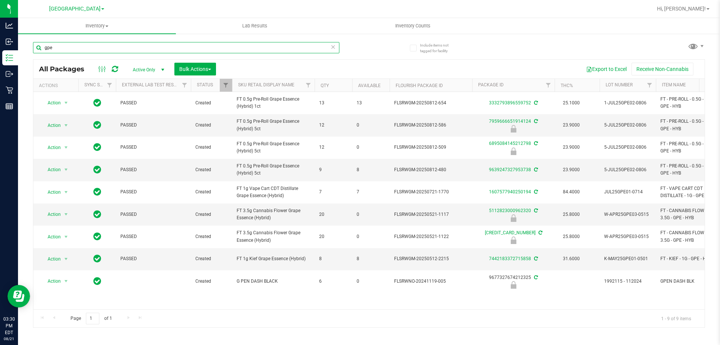
click at [179, 47] on input "gpe" at bounding box center [186, 47] width 306 height 11
paste input "FT 3.5g Cannabis Flower Grape Essence (Hybrid)"
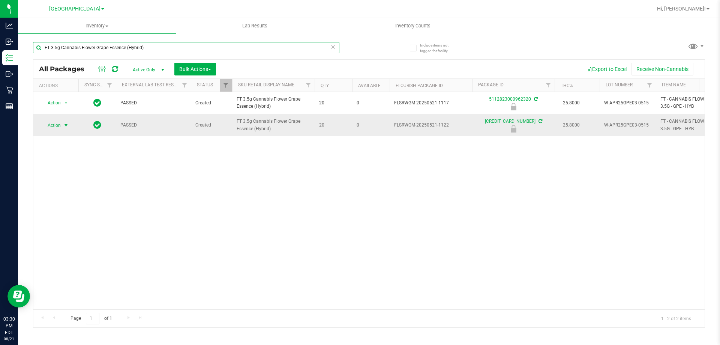
type input "FT 3.5g Cannabis Flower Grape Essence (Hybrid)"
click at [55, 124] on span "Action" at bounding box center [51, 125] width 20 height 11
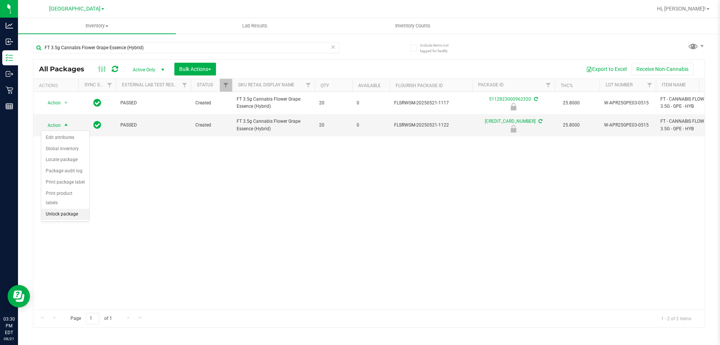
click at [70, 209] on li "Unlock package" at bounding box center [65, 214] width 48 height 11
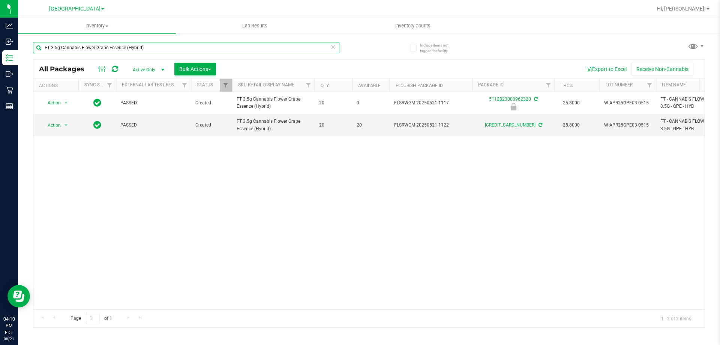
click at [192, 52] on input "FT 3.5g Cannabis Flower Grape Essence (Hybrid)" at bounding box center [186, 47] width 306 height 11
drag, startPoint x: 0, startPoint y: 0, endPoint x: 191, endPoint y: 52, distance: 198.3
click at [191, 52] on input "FT 3.5g Cannabis Flower Grape Essence (Hybrid)" at bounding box center [186, 47] width 306 height 11
click at [192, 53] on input "FT 3.5g Cannabis Flower Grape Essence (Hybrid)" at bounding box center [186, 47] width 306 height 11
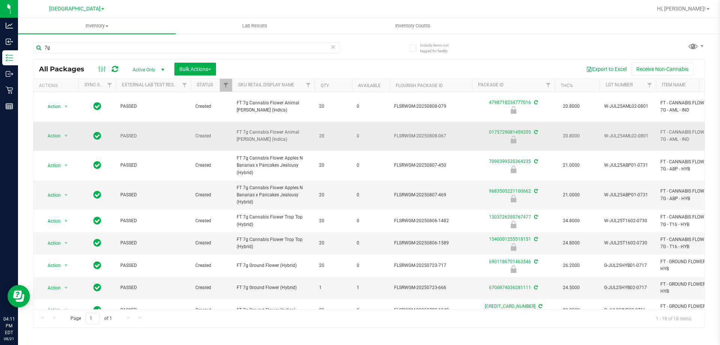
click at [284, 129] on span "FT 7g Cannabis Flower Animal [PERSON_NAME] (Indica)" at bounding box center [274, 136] width 74 height 14
click at [285, 129] on span "FT 7g Cannabis Flower Animal [PERSON_NAME] (Indica)" at bounding box center [274, 136] width 74 height 14
copy tr "FT 7g Cannabis Flower Animal [PERSON_NAME] (Indica)"
click at [252, 53] on div "7g" at bounding box center [186, 50] width 306 height 17
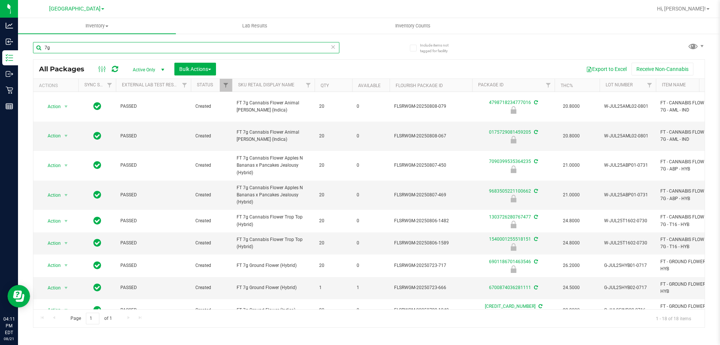
click at [252, 50] on input "7g" at bounding box center [186, 47] width 306 height 11
paste input "FT 7g Cannabis Flower Animal [PERSON_NAME] (Indica)"
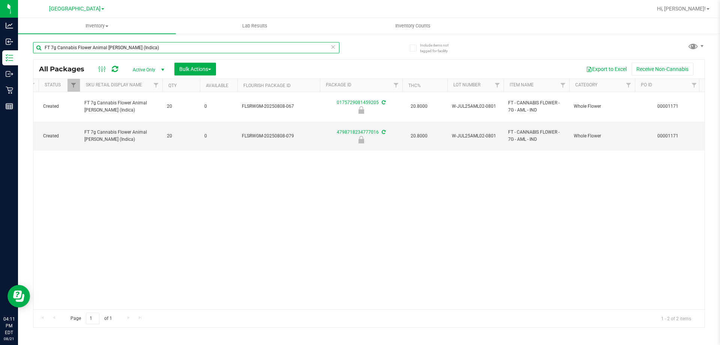
scroll to position [0, 269]
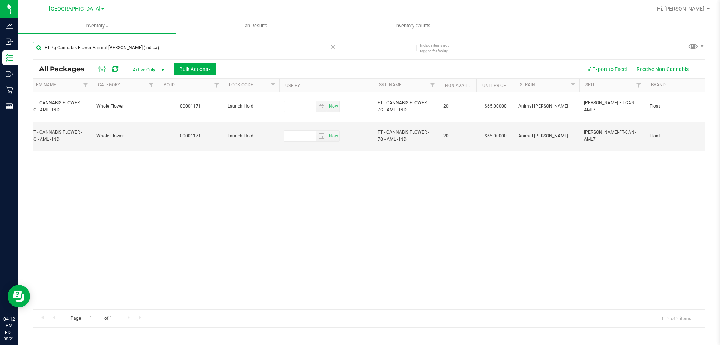
click at [153, 42] on input "FT 7g Cannabis Flower Animal [PERSON_NAME] (Indica)" at bounding box center [186, 47] width 306 height 11
click at [156, 41] on div "FT 7g Cannabis Flower Animal [PERSON_NAME] (Indica)" at bounding box center [201, 47] width 336 height 24
click at [157, 47] on input "FT 7g Cannabis Flower Animal [PERSON_NAME] (Indica)" at bounding box center [186, 47] width 306 height 11
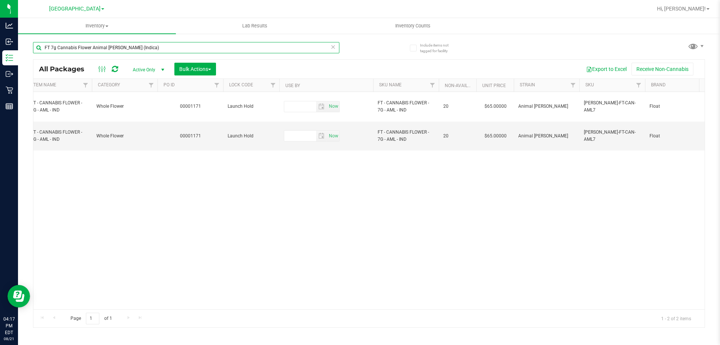
click at [157, 47] on input "FT 7g Cannabis Flower Animal [PERSON_NAME] (Indica)" at bounding box center [186, 47] width 306 height 11
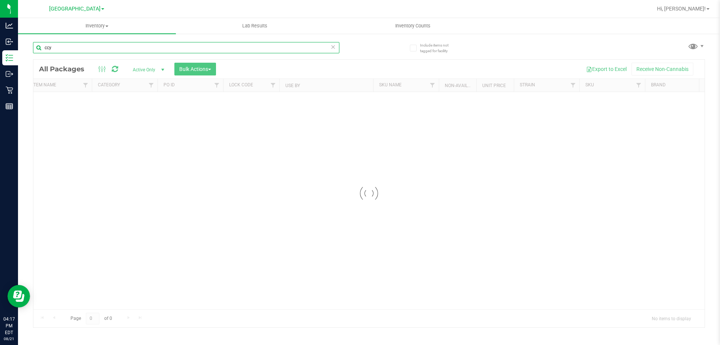
type input "ccy"
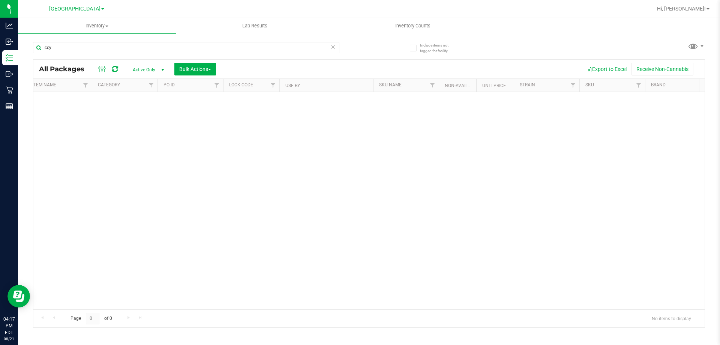
drag, startPoint x: 350, startPoint y: 306, endPoint x: 106, endPoint y: 303, distance: 244.2
drag, startPoint x: 293, startPoint y: 303, endPoint x: 97, endPoint y: 305, distance: 196.2
click at [97, 305] on div "No packages match filter criteria." at bounding box center [368, 200] width 671 height 217
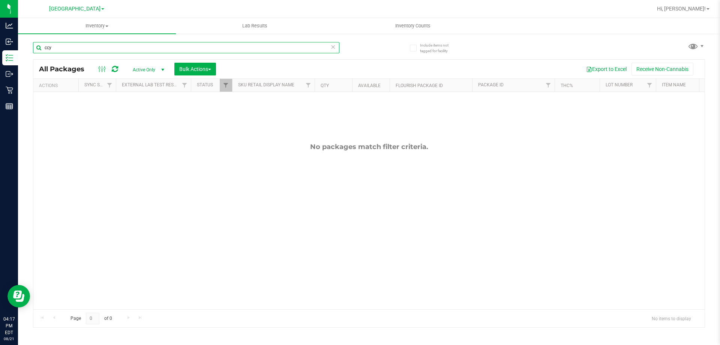
click at [90, 50] on input "ccy" at bounding box center [186, 47] width 306 height 11
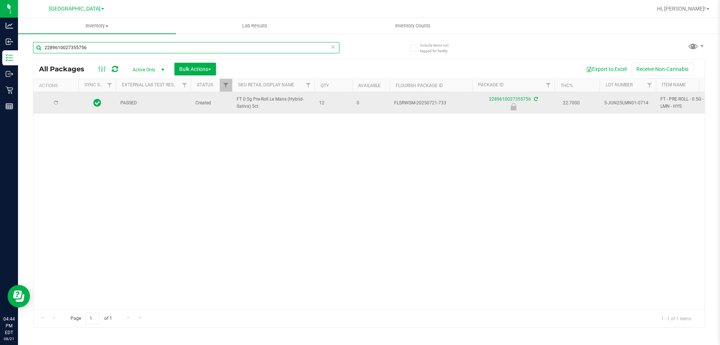
type input "2289610027355756"
click at [54, 104] on span "Action" at bounding box center [51, 103] width 20 height 11
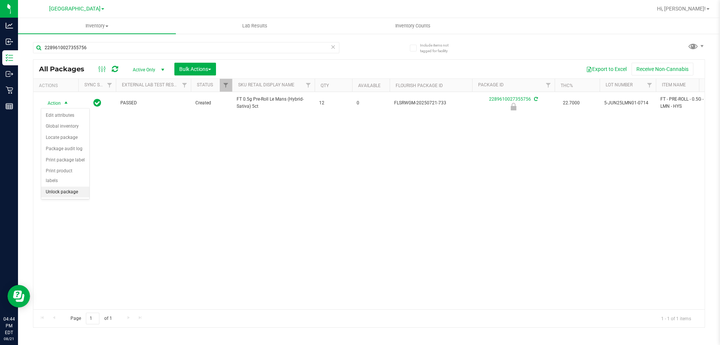
click at [64, 186] on li "Unlock package" at bounding box center [65, 191] width 48 height 11
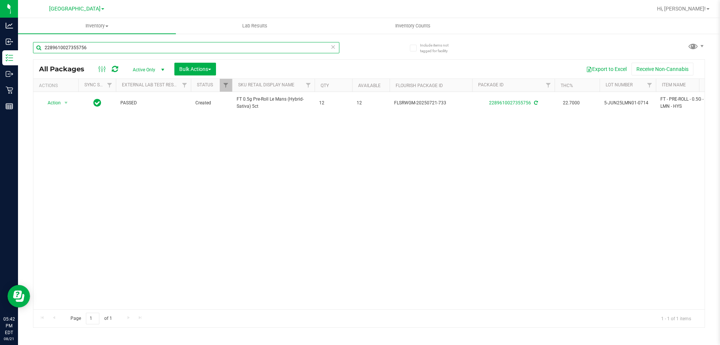
click at [156, 48] on input "2289610027355756" at bounding box center [186, 47] width 306 height 11
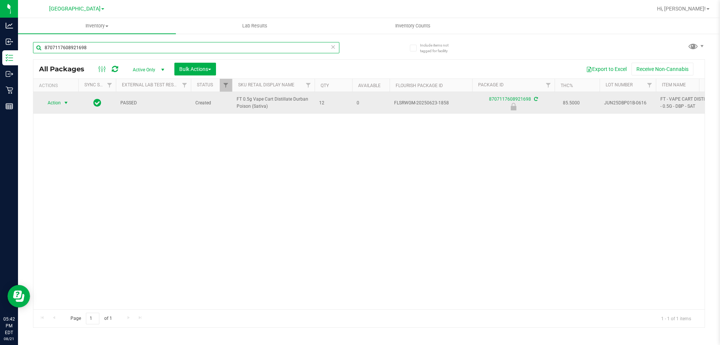
type input "8707117608921698"
click at [54, 103] on span "Action" at bounding box center [51, 103] width 20 height 11
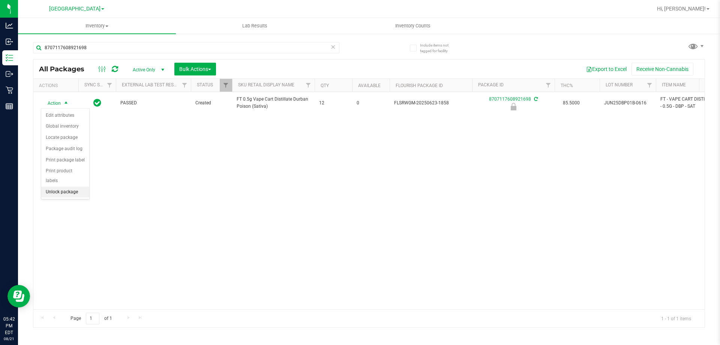
click at [73, 188] on div "Action Edit attributes Global inventory Locate package Package audit log Print …" at bounding box center [65, 153] width 49 height 91
click at [69, 186] on li "Unlock package" at bounding box center [65, 191] width 48 height 11
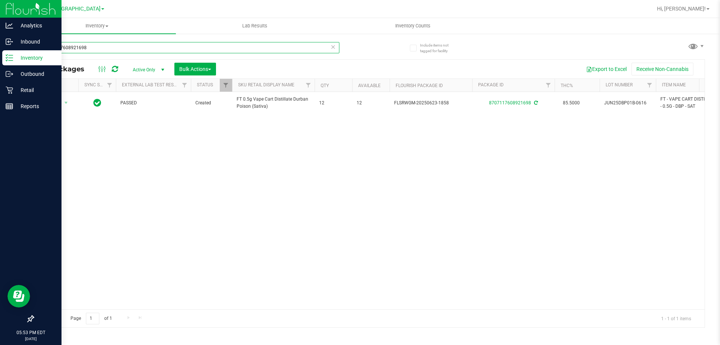
drag, startPoint x: 104, startPoint y: 45, endPoint x: 0, endPoint y: 158, distance: 152.6
click at [0, 38] on div "Analytics Inbound Inventory Outbound Retail Reports 05:53 PM EDT 08/21/2025 08/…" at bounding box center [360, 172] width 720 height 345
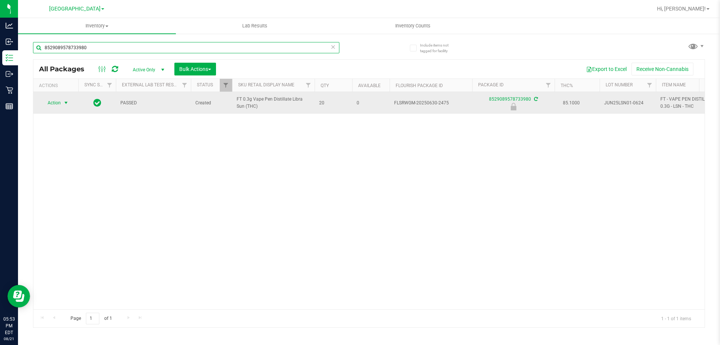
type input "8529089578733980"
click at [65, 101] on span "select" at bounding box center [66, 103] width 6 height 6
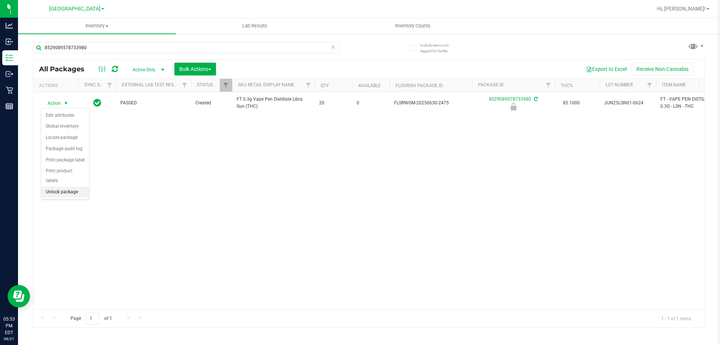
click at [57, 186] on li "Unlock package" at bounding box center [65, 191] width 48 height 11
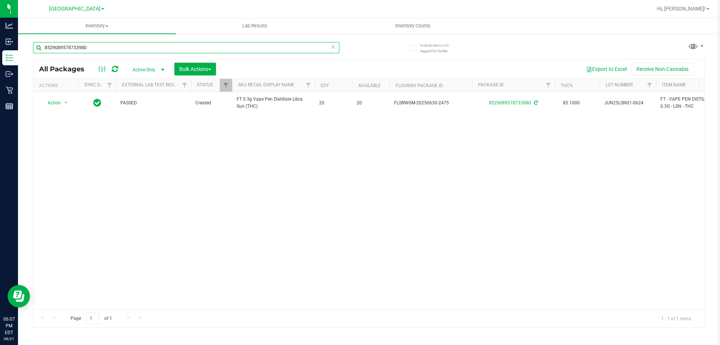
click at [157, 47] on input "8529089578733980" at bounding box center [186, 47] width 306 height 11
type input "8276661839580344"
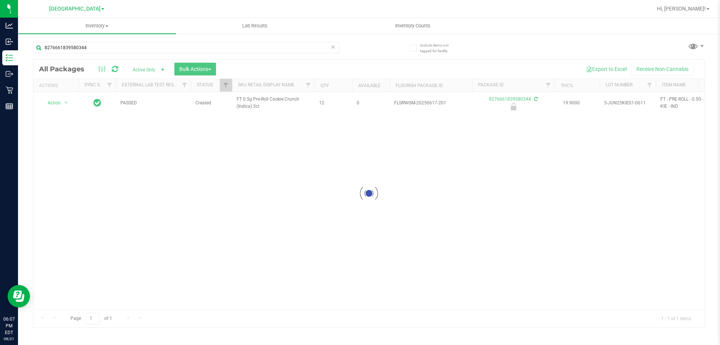
click at [55, 103] on div at bounding box center [368, 193] width 671 height 267
click at [55, 103] on span "Action" at bounding box center [51, 103] width 20 height 11
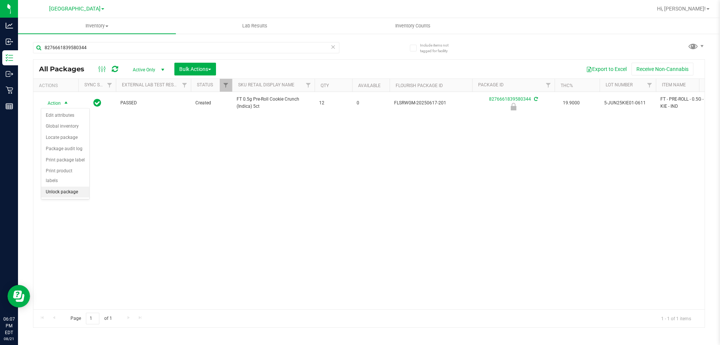
click at [69, 186] on li "Unlock package" at bounding box center [65, 191] width 48 height 11
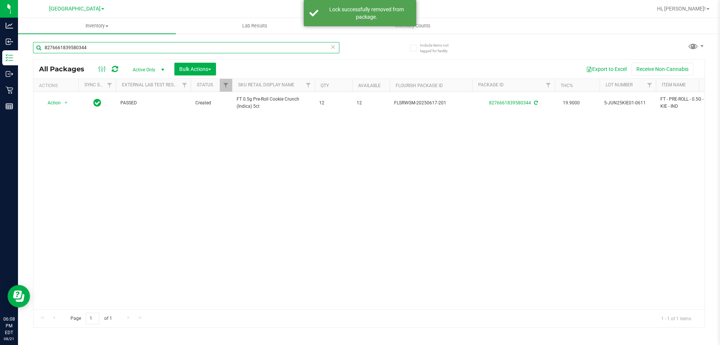
click at [194, 51] on input "8276661839580344" at bounding box center [186, 47] width 306 height 11
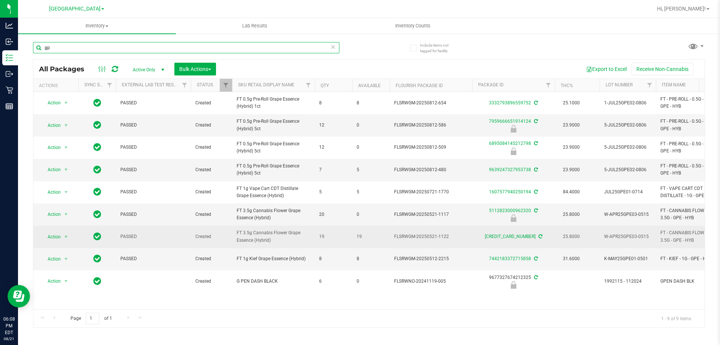
type input "g"
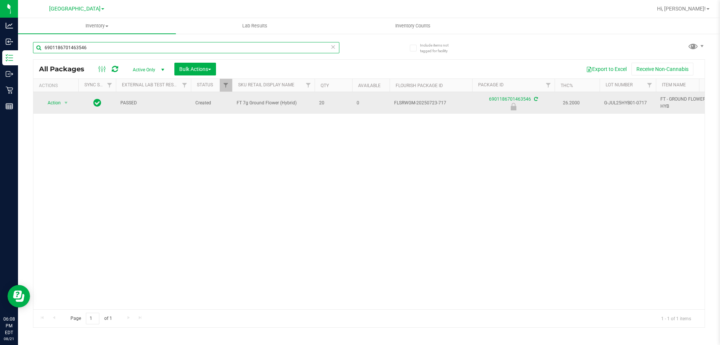
type input "6901186701463546"
click at [56, 95] on td "Action Action Edit attributes Global inventory Locate package Package audit log…" at bounding box center [55, 103] width 45 height 22
click at [56, 105] on span "Action" at bounding box center [51, 103] width 20 height 11
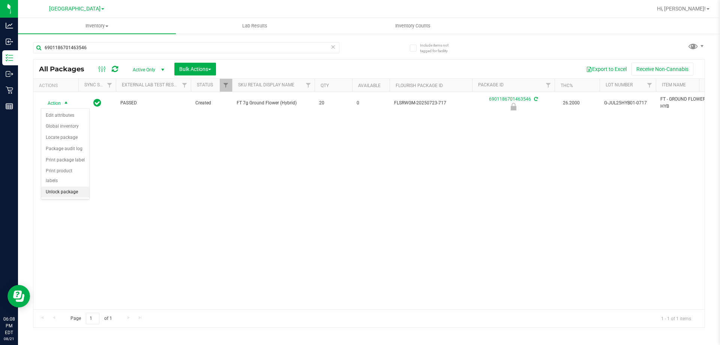
click at [70, 187] on li "Unlock package" at bounding box center [65, 191] width 48 height 11
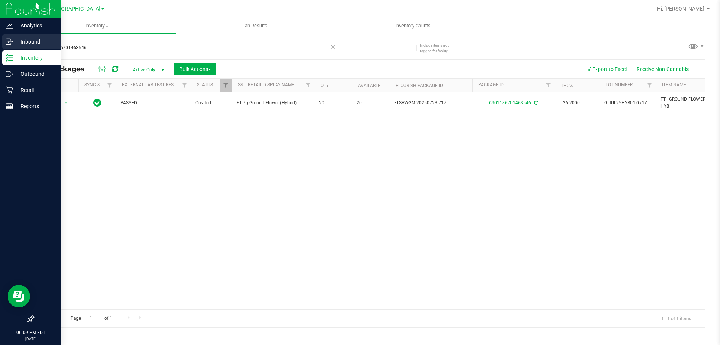
drag, startPoint x: 93, startPoint y: 49, endPoint x: 0, endPoint y: 49, distance: 92.6
click at [3, 48] on div "Analytics Inbound Inventory Outbound Retail Reports 06:09 PM EDT 08/21/2025 08/…" at bounding box center [360, 172] width 720 height 345
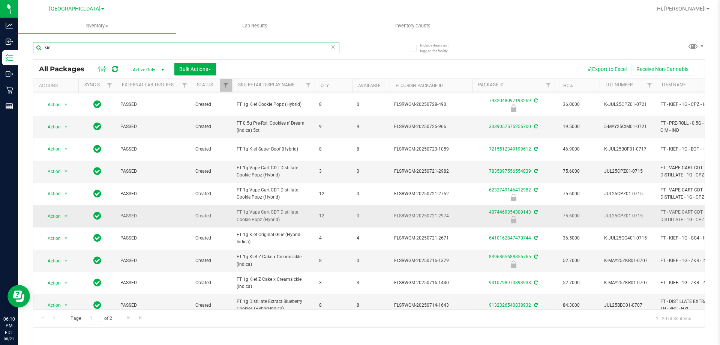
scroll to position [150, 0]
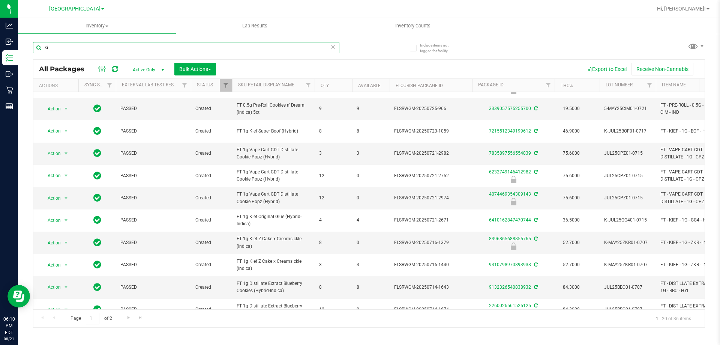
type input "k"
type input "c"
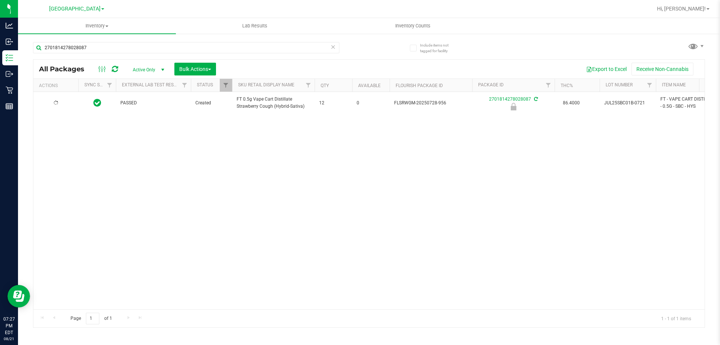
type input "2701814278028087"
click at [54, 210] on li "Unlock package" at bounding box center [55, 210] width 29 height 21
click at [156, 48] on input "2701814278028087" at bounding box center [186, 47] width 306 height 11
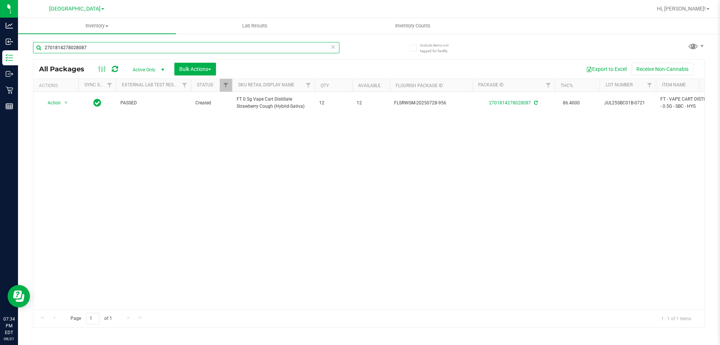
click at [156, 48] on input "2701814278028087" at bounding box center [186, 47] width 306 height 11
type input "spoon"
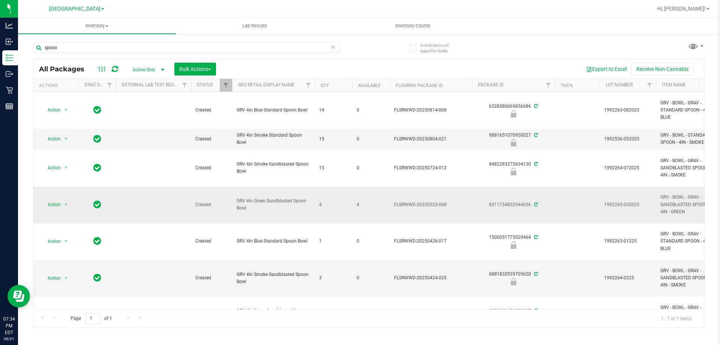
click at [58, 202] on span "Action" at bounding box center [51, 204] width 20 height 11
click at [78, 272] on li "Lock package" at bounding box center [70, 272] width 58 height 11
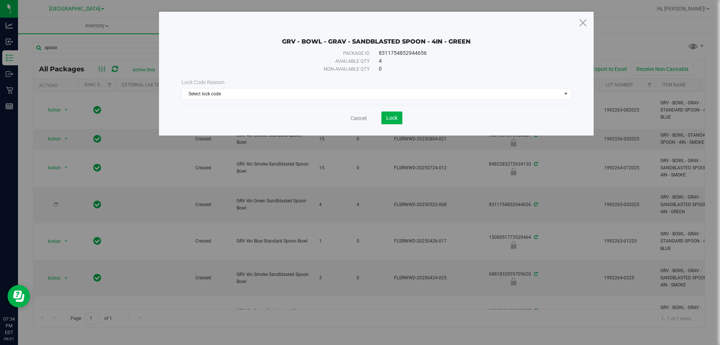
click at [278, 99] on div "Lock Code Reason Select lock code Select lock code Newly Received Administrativ…" at bounding box center [376, 89] width 401 height 32
click at [278, 98] on span "Select lock code" at bounding box center [372, 94] width 380 height 11
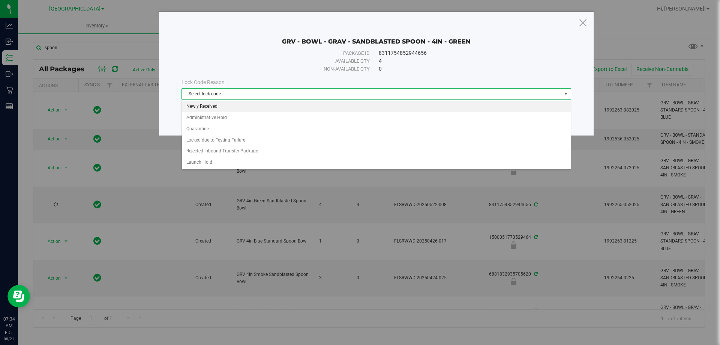
click at [243, 105] on li "Newly Received" at bounding box center [376, 106] width 389 height 11
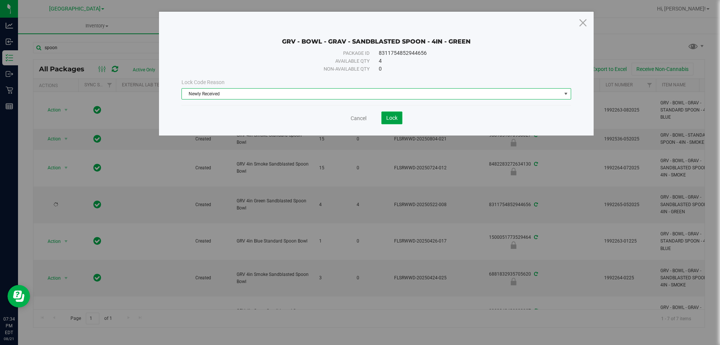
click at [396, 117] on span "Lock" at bounding box center [391, 118] width 11 height 6
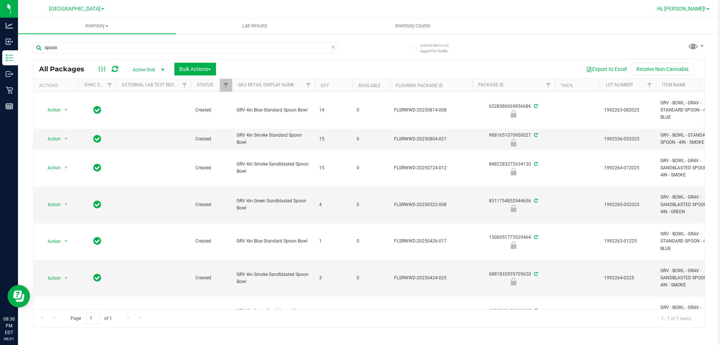
click at [692, 10] on span "Hi, [PERSON_NAME]!" at bounding box center [681, 9] width 49 height 6
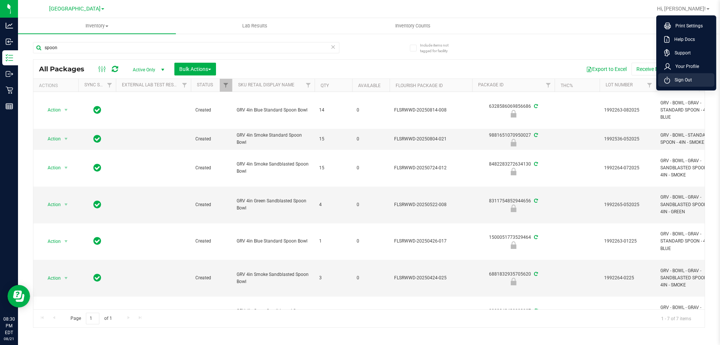
click at [674, 79] on span "Sign Out" at bounding box center [681, 80] width 22 height 8
